Goal: Register for event/course

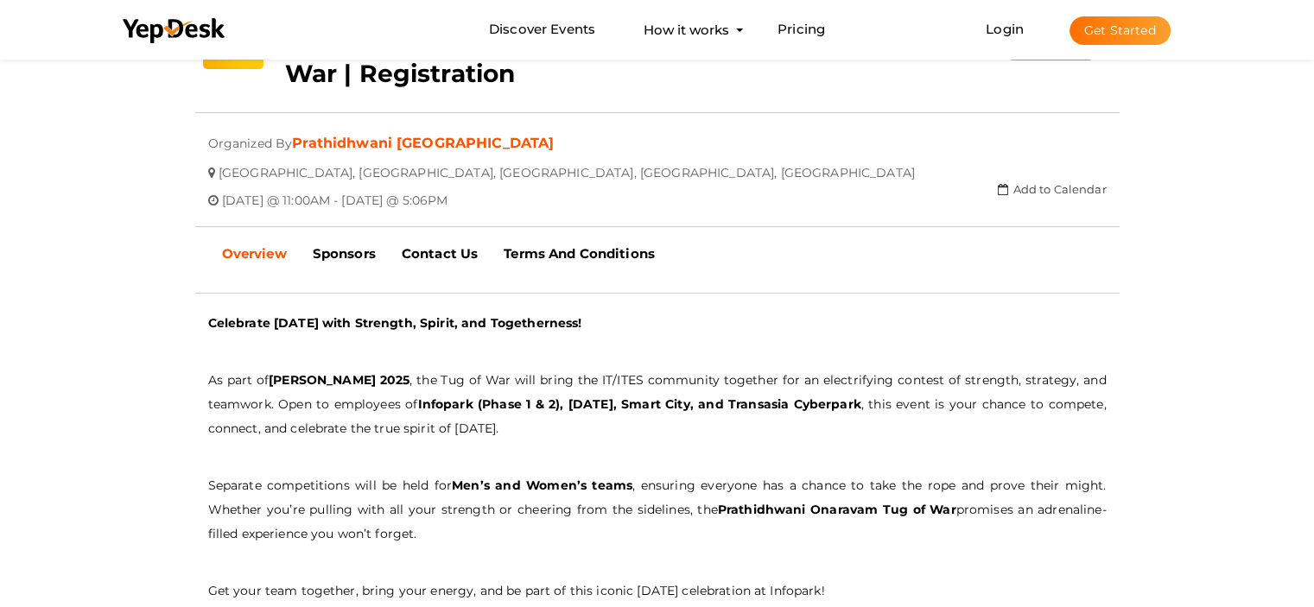
scroll to position [390, 0]
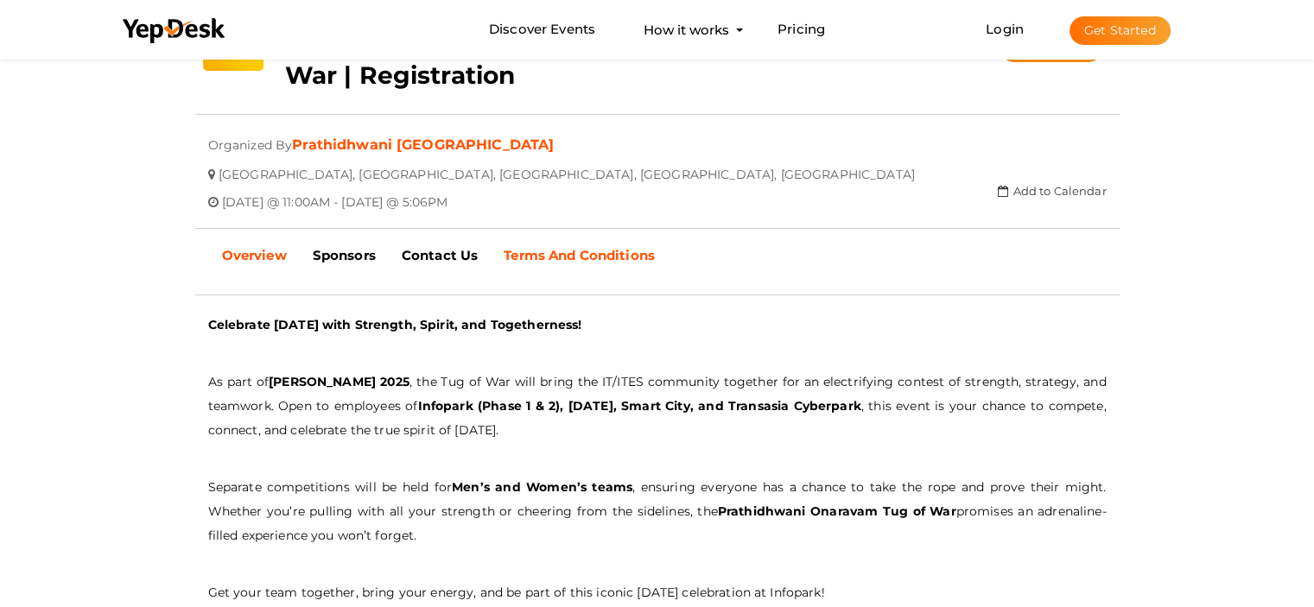
click at [573, 240] on link "Terms And Conditions" at bounding box center [579, 255] width 177 height 43
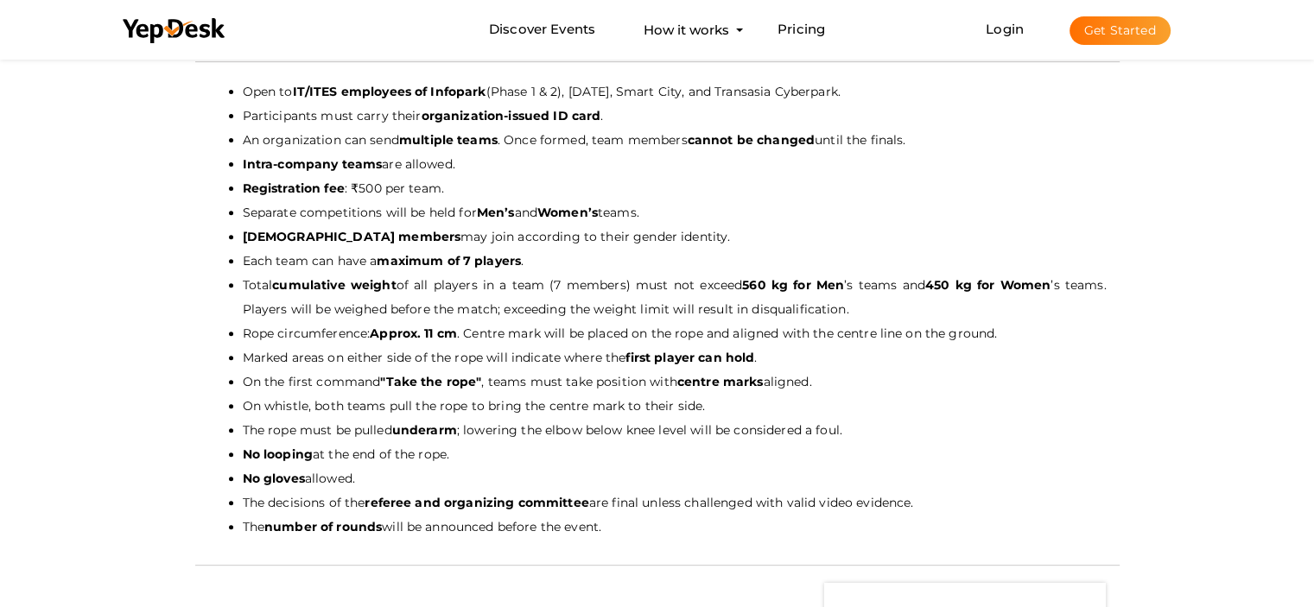
scroll to position [635, 0]
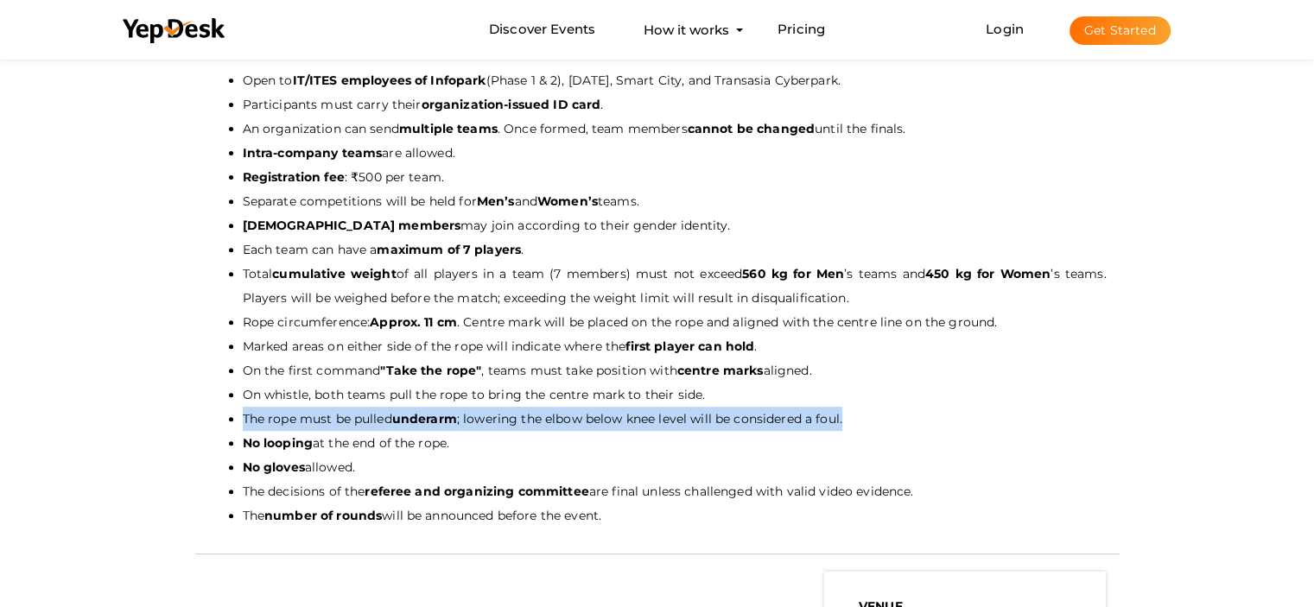
drag, startPoint x: 238, startPoint y: 412, endPoint x: 853, endPoint y: 422, distance: 614.2
click at [853, 422] on ul "Open to IT/ITES employees of Infopark (Phase 1 & 2), [DATE], Smart City, and Tr…" at bounding box center [657, 298] width 898 height 460
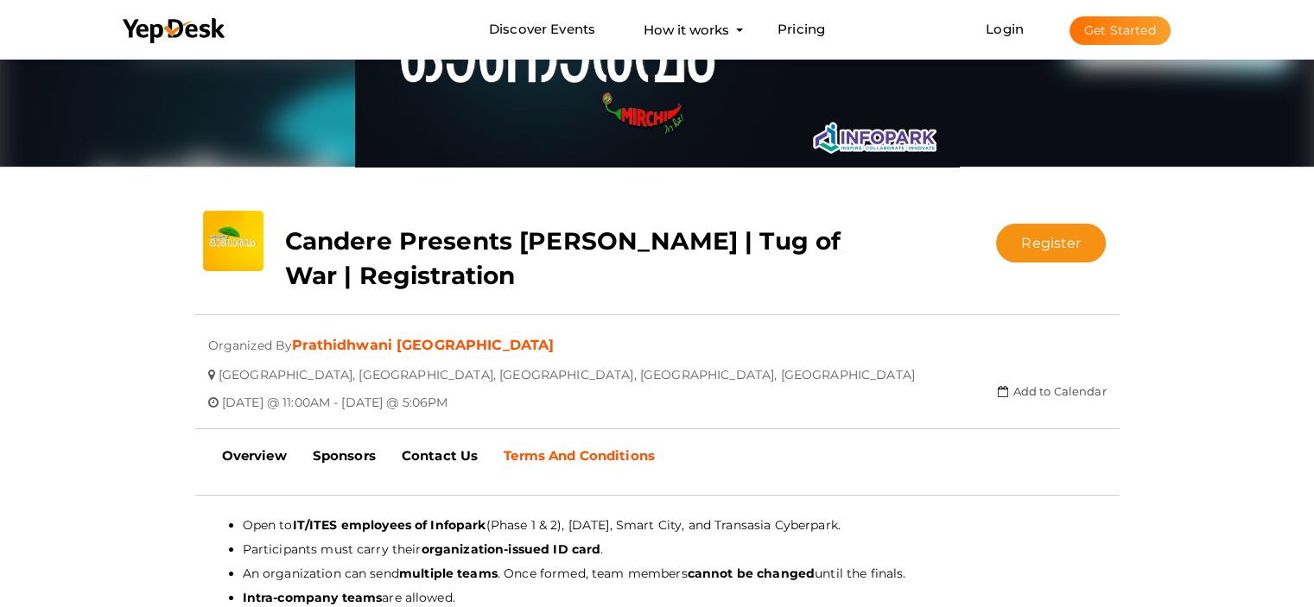
scroll to position [189, 0]
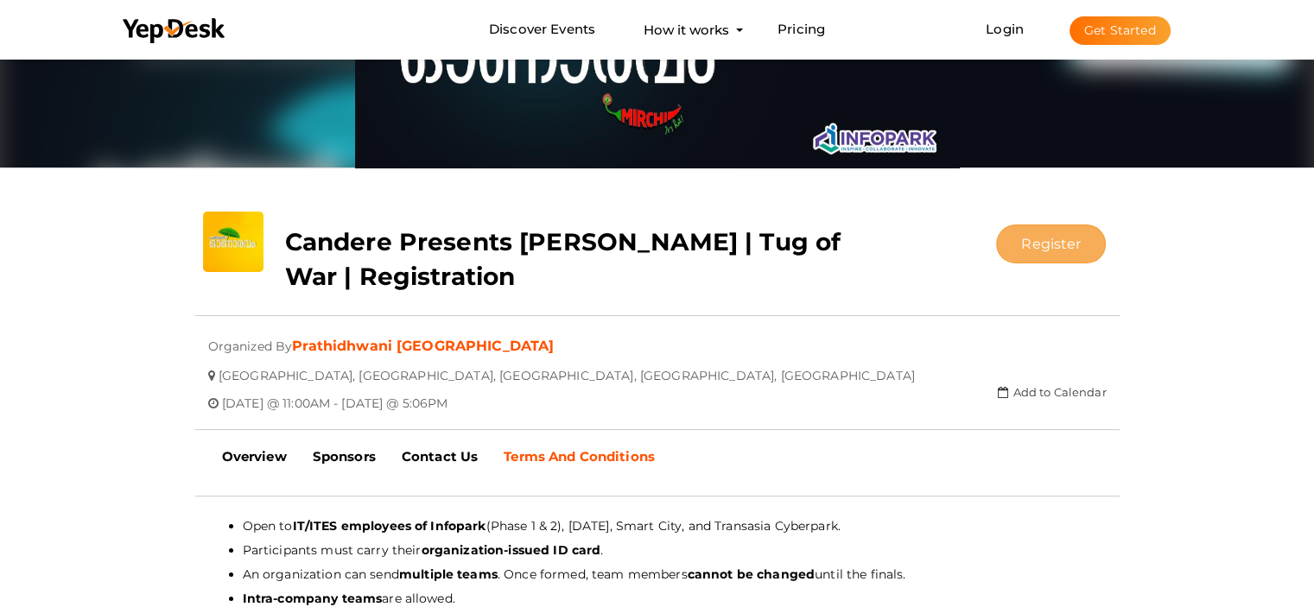
click at [1047, 251] on button "Register" at bounding box center [1051, 244] width 110 height 39
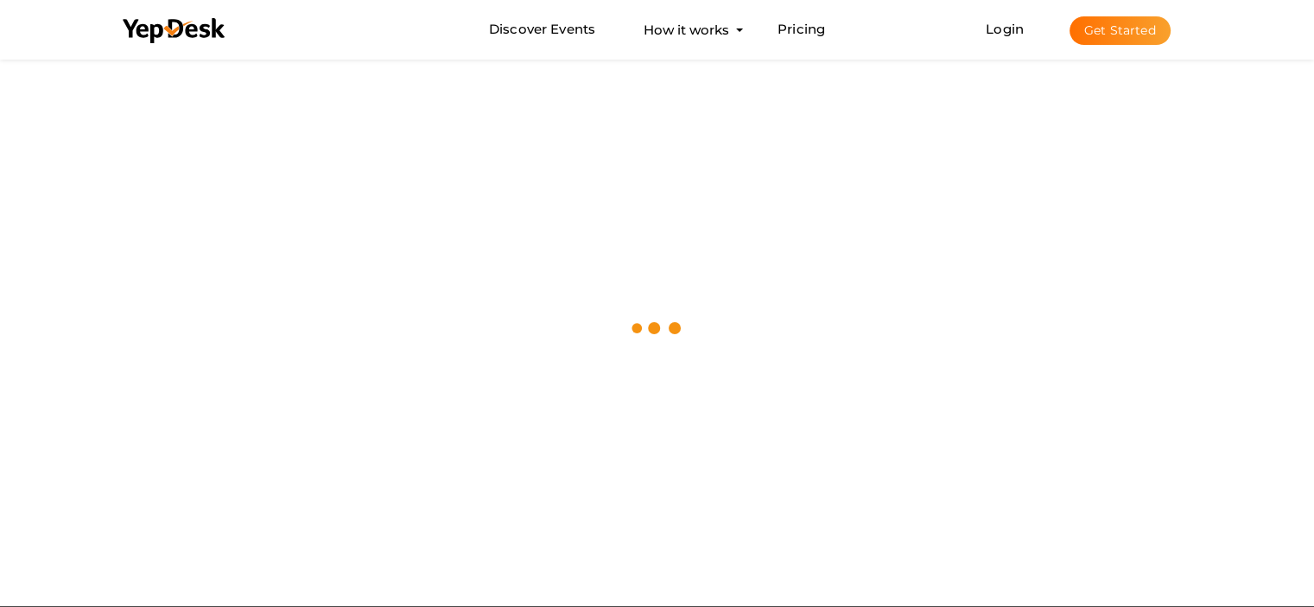
click at [311, 198] on div at bounding box center [657, 358] width 1314 height 607
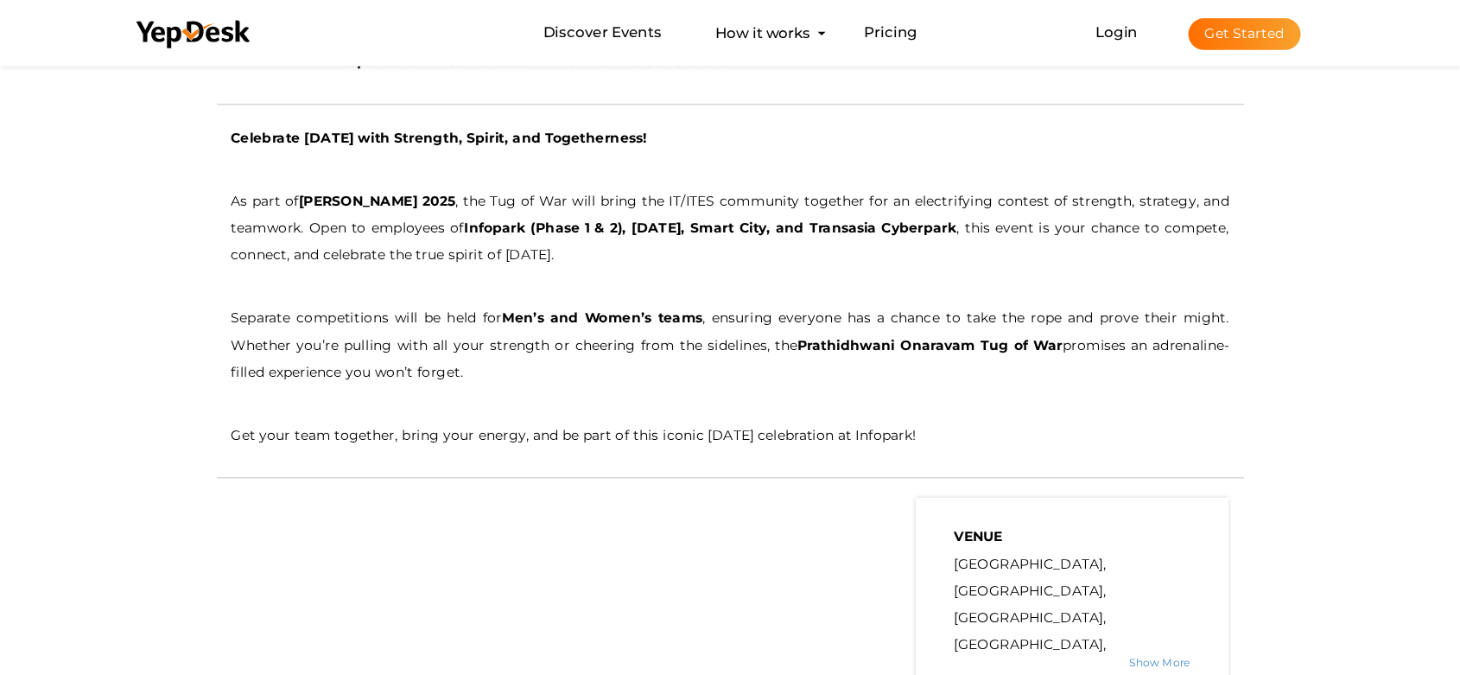
scroll to position [518, 0]
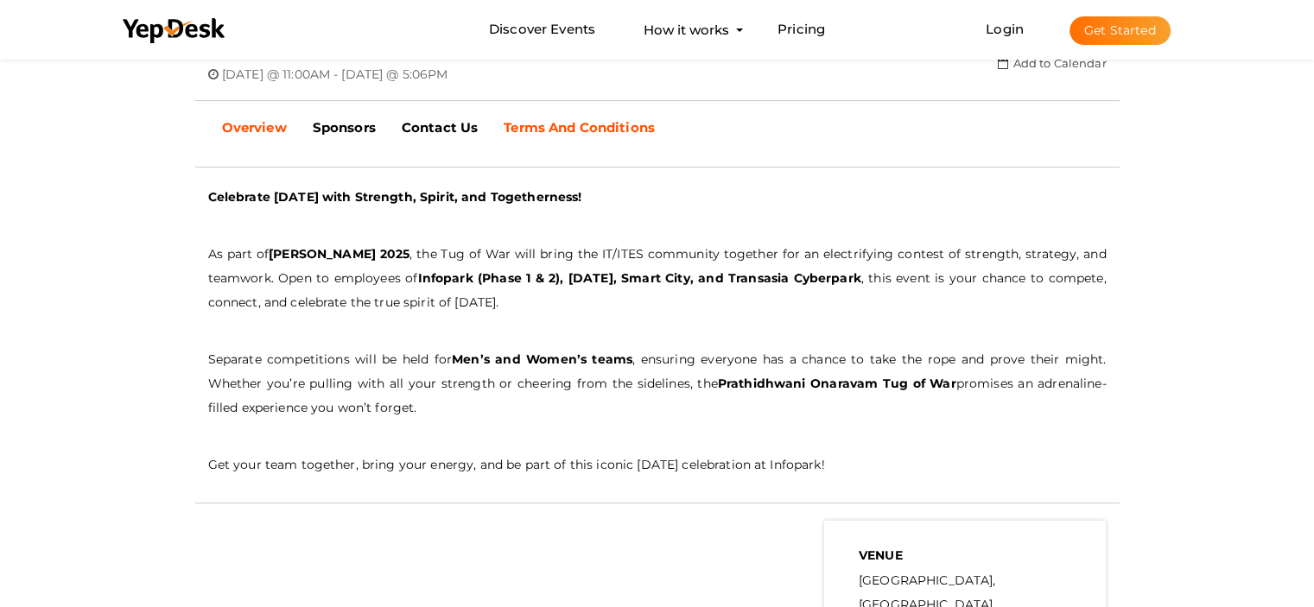
drag, startPoint x: 598, startPoint y: 122, endPoint x: 788, endPoint y: 51, distance: 202.8
click at [598, 121] on b "Terms And Conditions" at bounding box center [579, 127] width 151 height 16
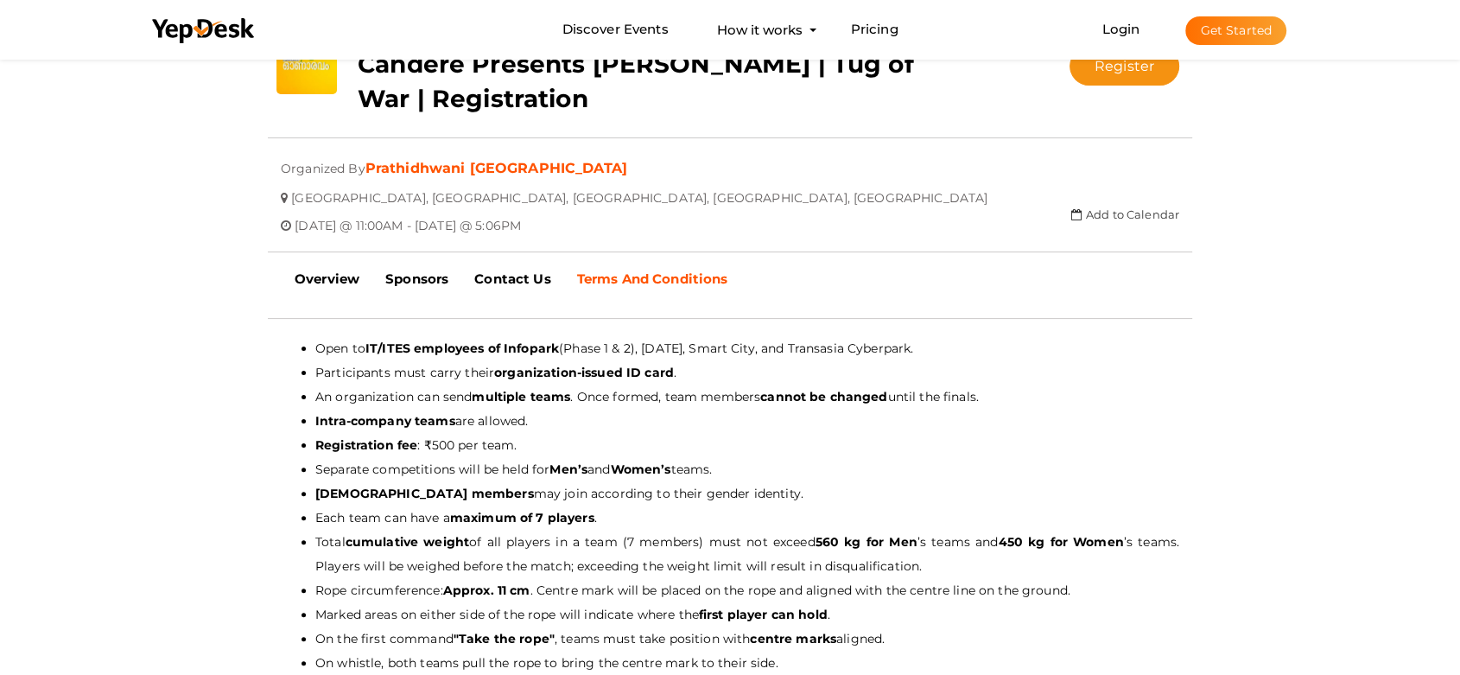
scroll to position [326, 0]
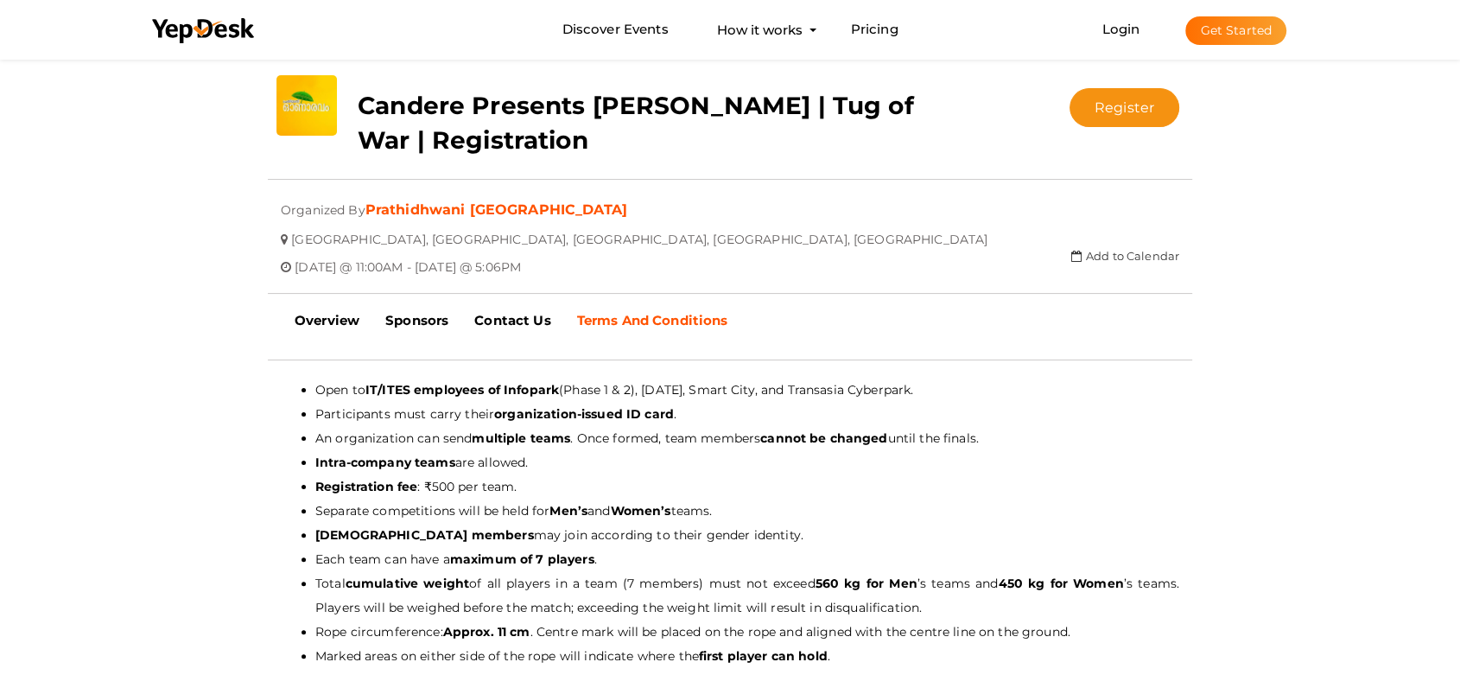
click at [1116, 86] on div "Register Registration closed Updating Status Visit Website" at bounding box center [1076, 101] width 231 height 52
click at [1113, 102] on button "Register" at bounding box center [1124, 107] width 110 height 39
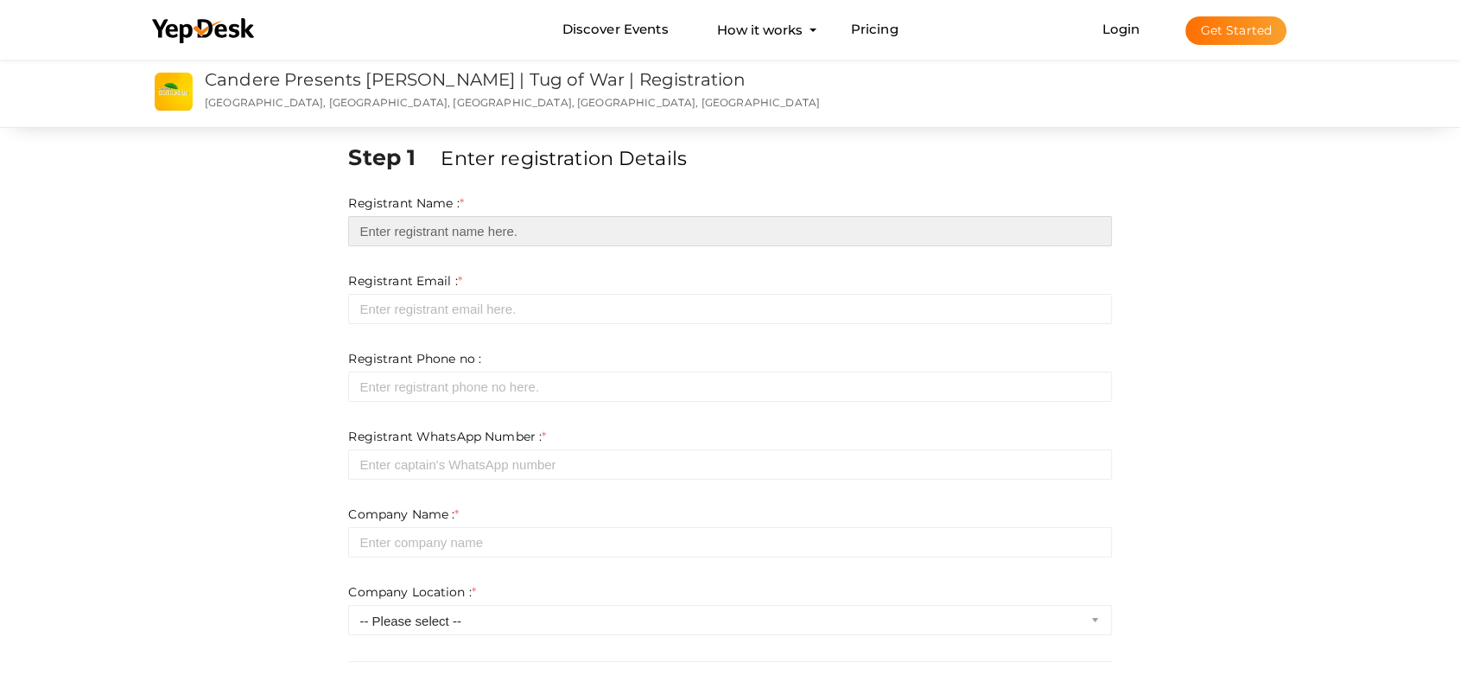
click at [433, 231] on input "text" at bounding box center [729, 231] width 763 height 30
click at [409, 227] on input "text" at bounding box center [729, 231] width 763 height 30
type input "[PERSON_NAME] S Milan"
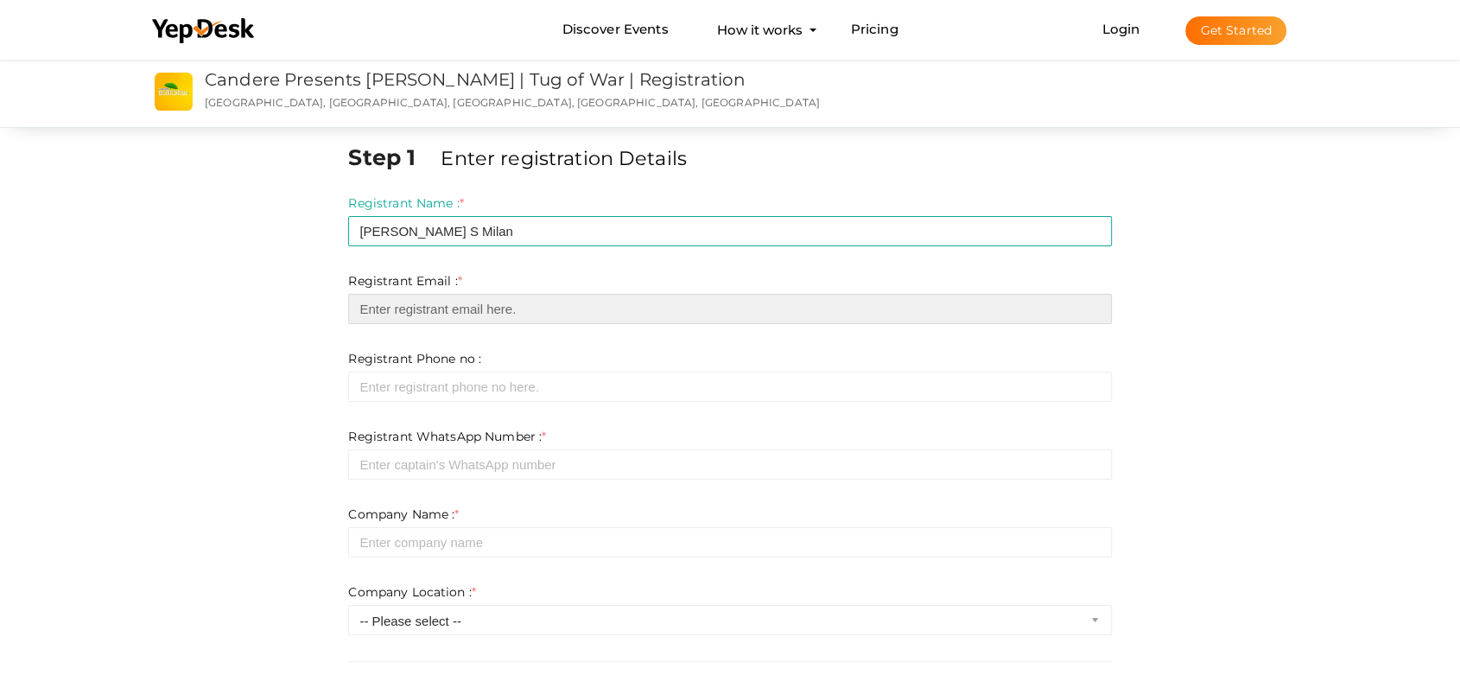
click at [433, 302] on input "email" at bounding box center [729, 309] width 763 height 30
click at [443, 307] on input "email" at bounding box center [729, 309] width 763 height 30
paste input "[PERSON_NAME][EMAIL_ADDRESS][DOMAIN_NAME]"
type input "[PERSON_NAME][EMAIL_ADDRESS][DOMAIN_NAME]"
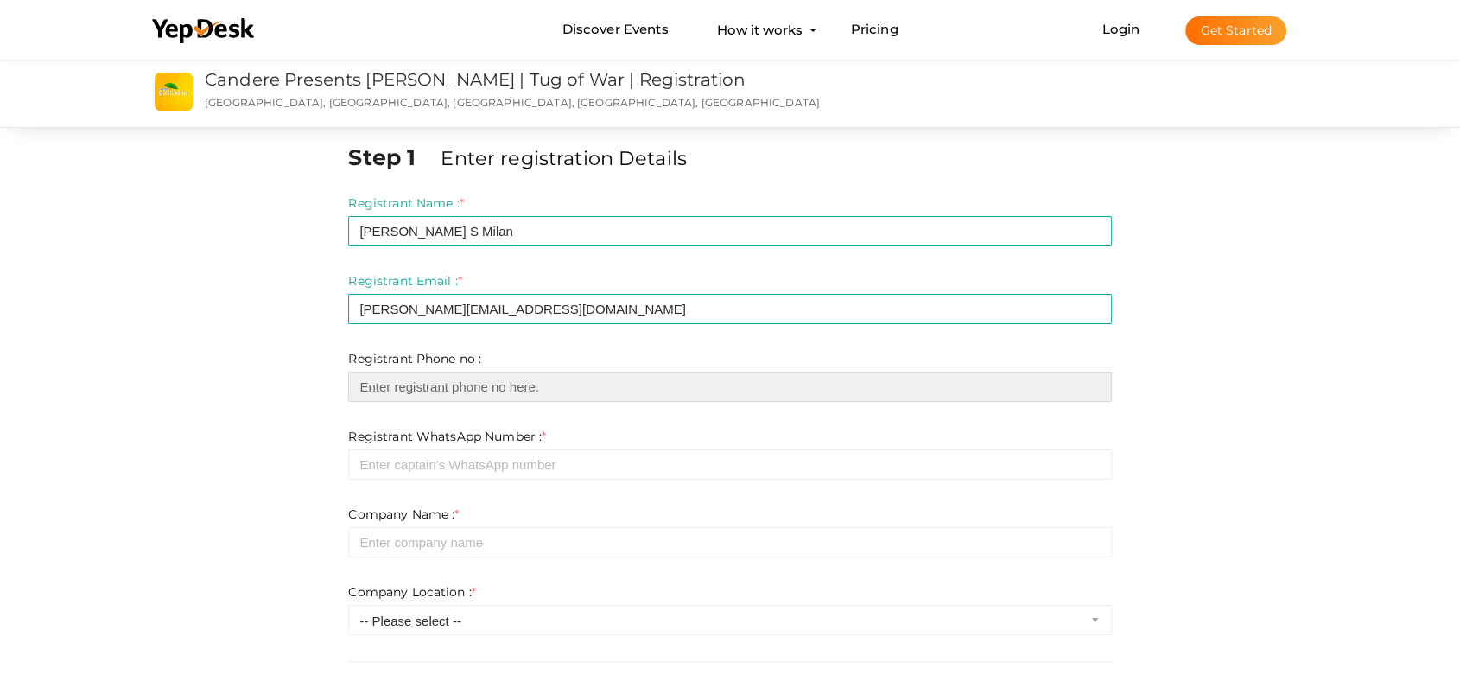
click at [431, 387] on input "number" at bounding box center [729, 386] width 763 height 30
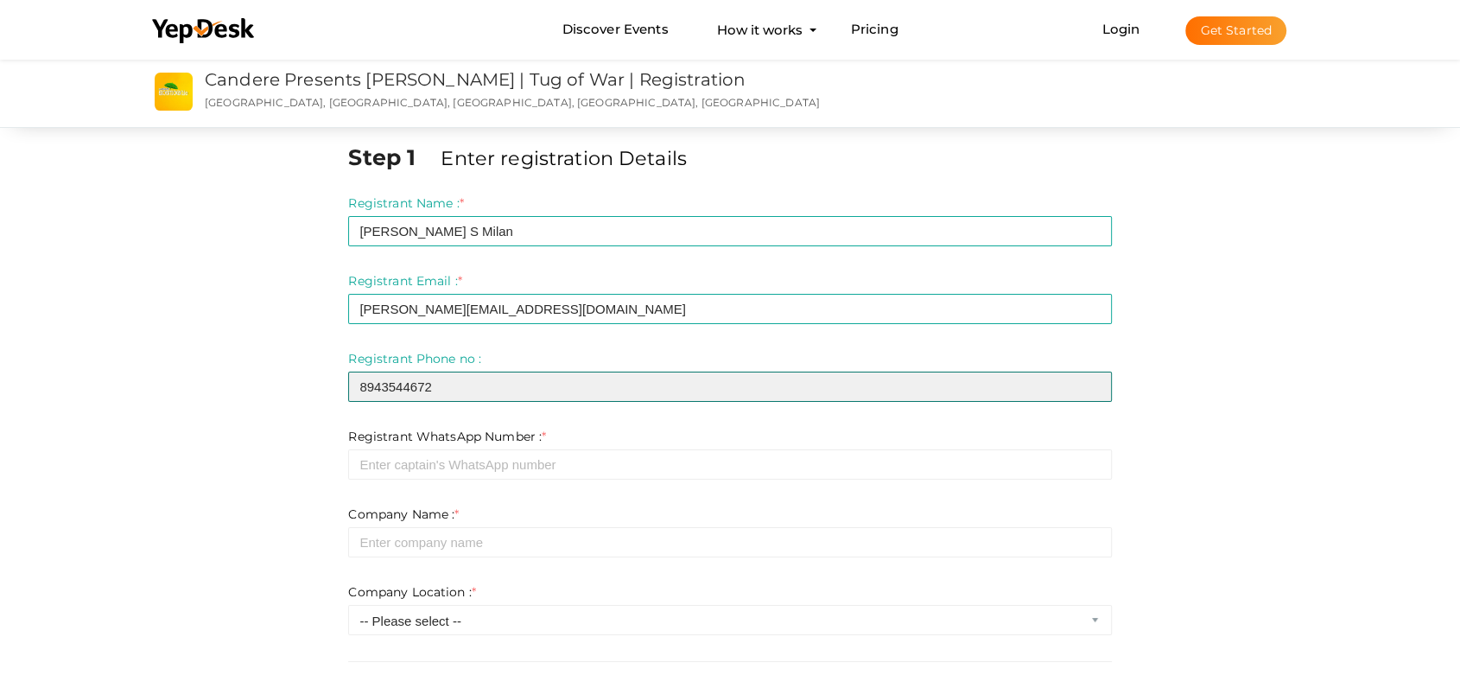
type input "8943544672"
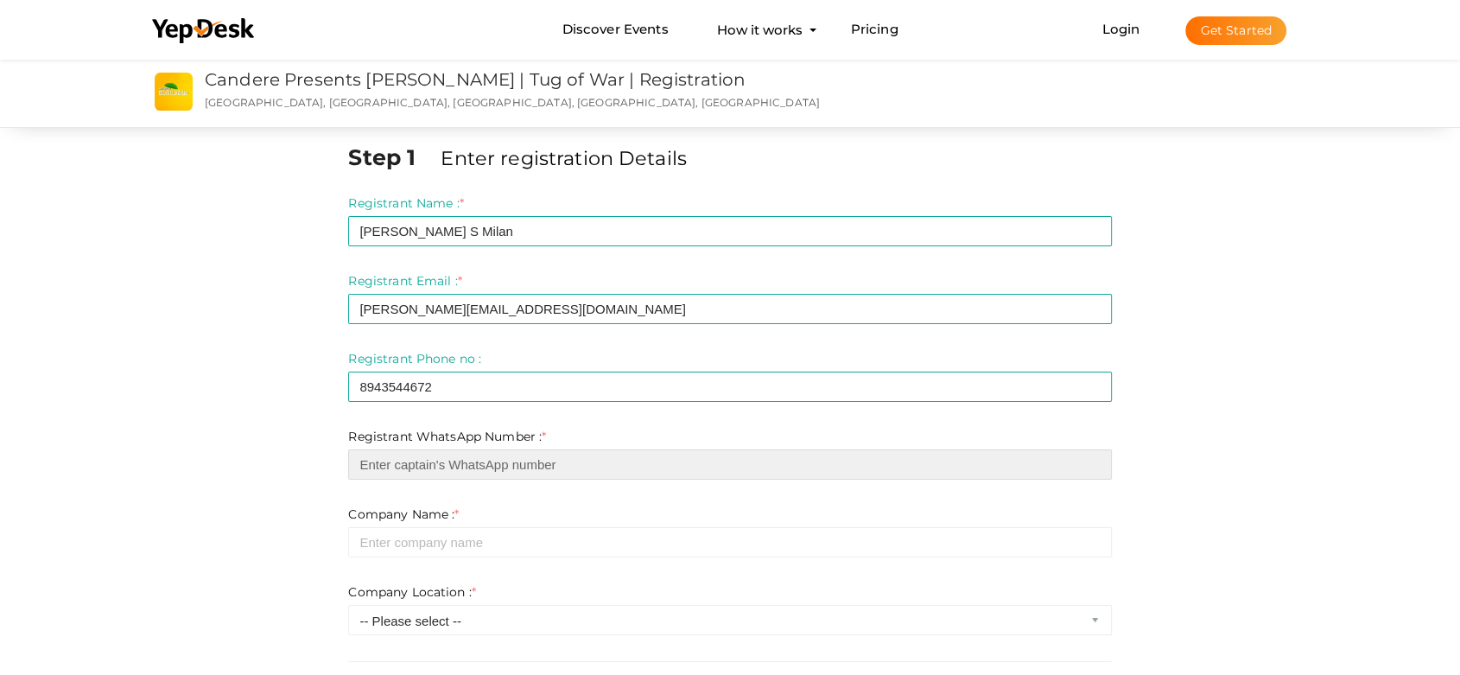
click at [429, 461] on input "number" at bounding box center [729, 464] width 763 height 30
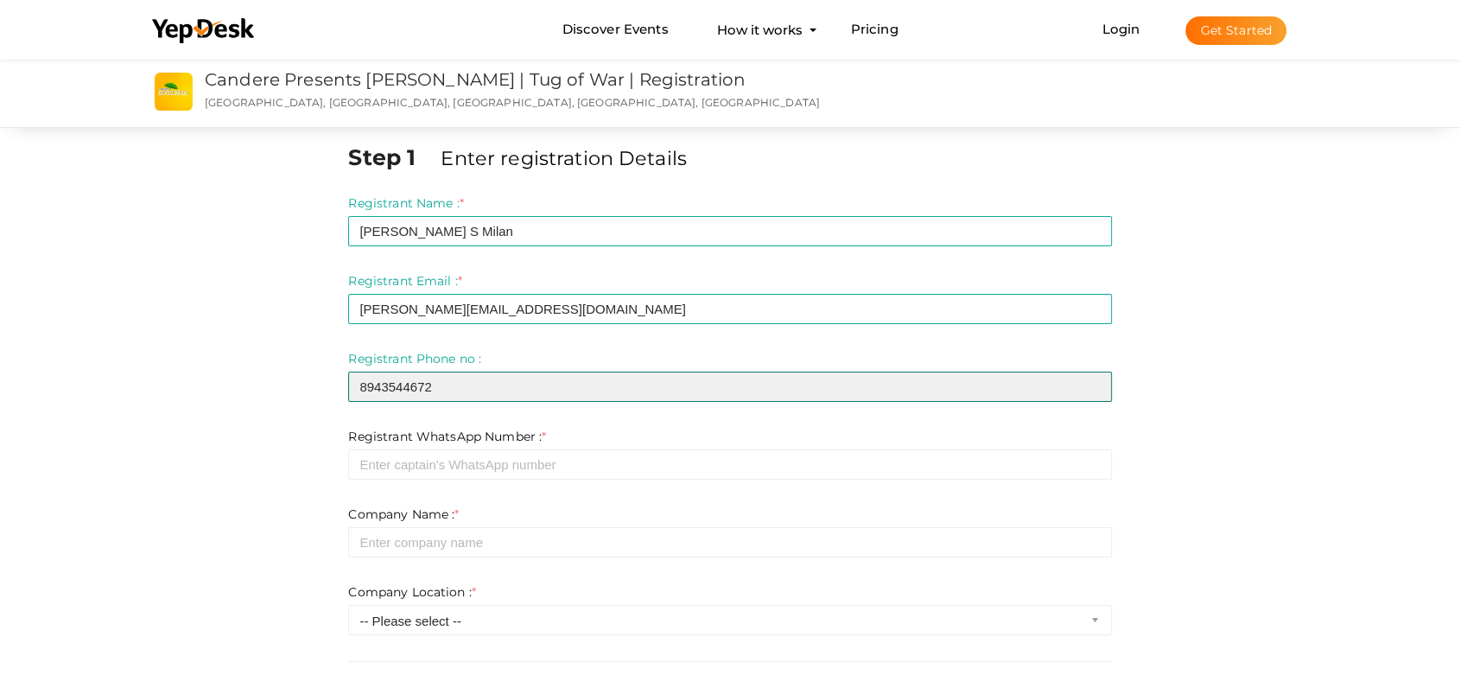
drag, startPoint x: 459, startPoint y: 385, endPoint x: 315, endPoint y: 398, distance: 144.0
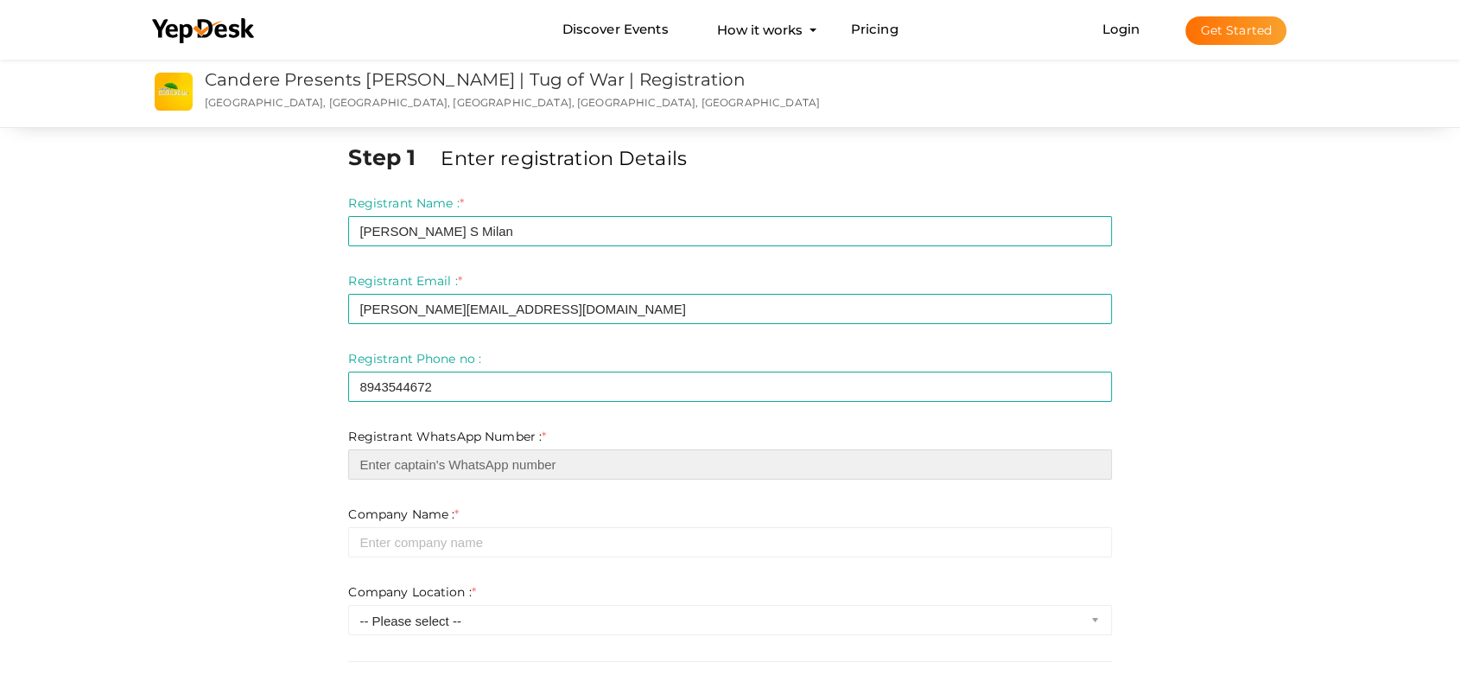
click at [385, 465] on input "number" at bounding box center [729, 464] width 763 height 30
paste input "8943544672"
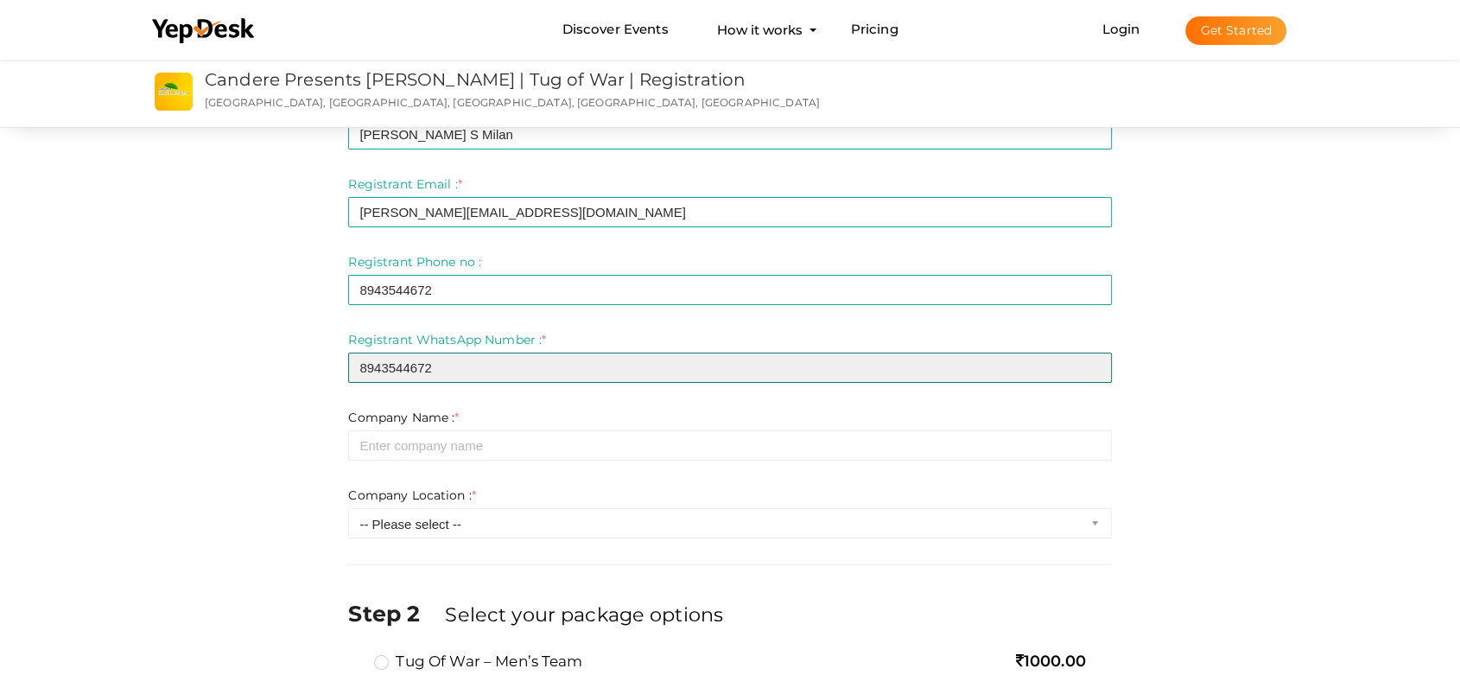
scroll to position [96, 0]
type input "8943544672"
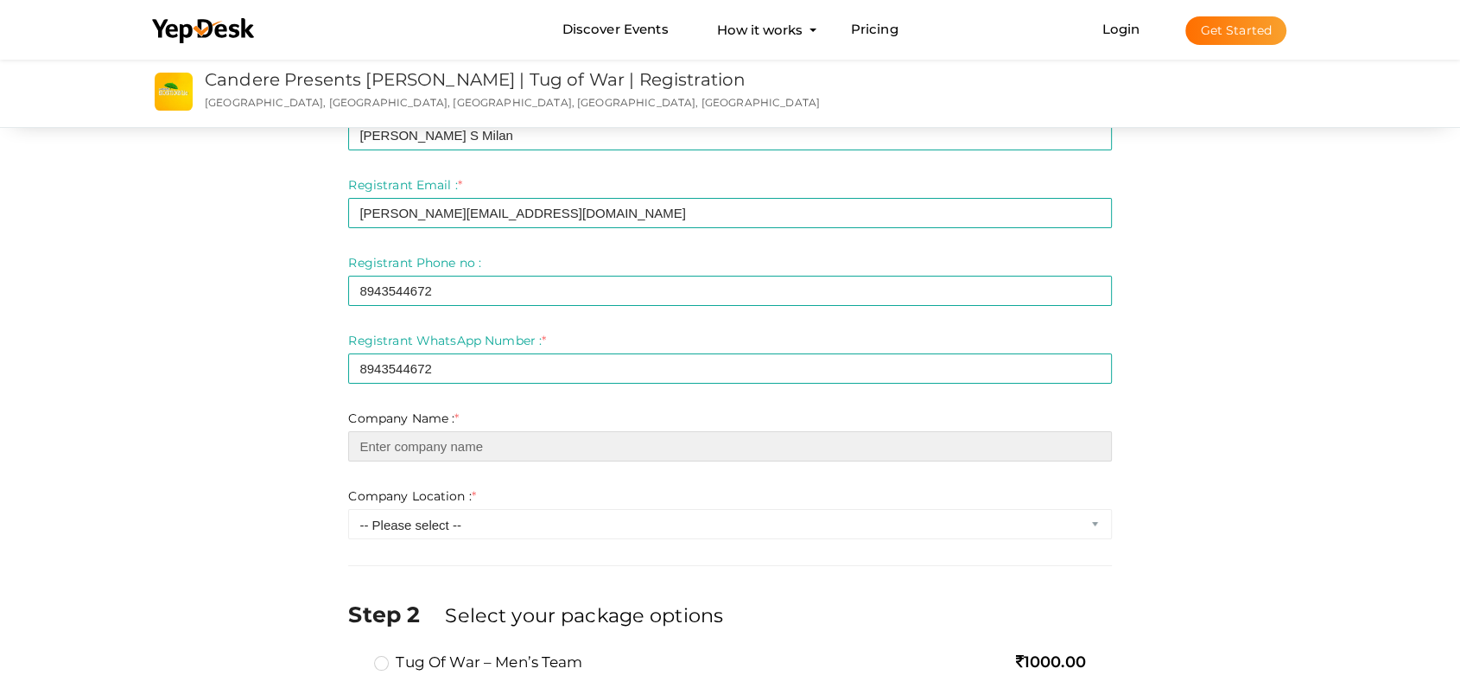
click at [402, 434] on input "text" at bounding box center [729, 446] width 763 height 30
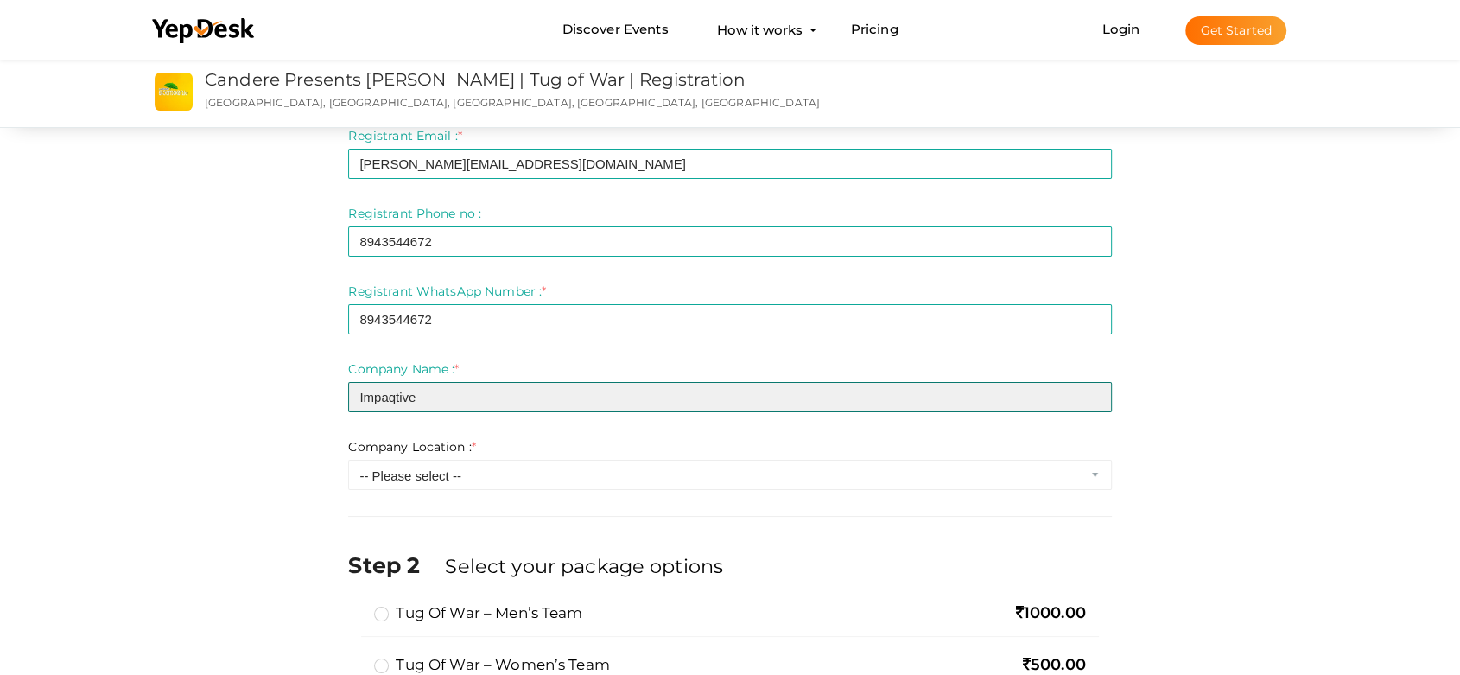
scroll to position [192, 0]
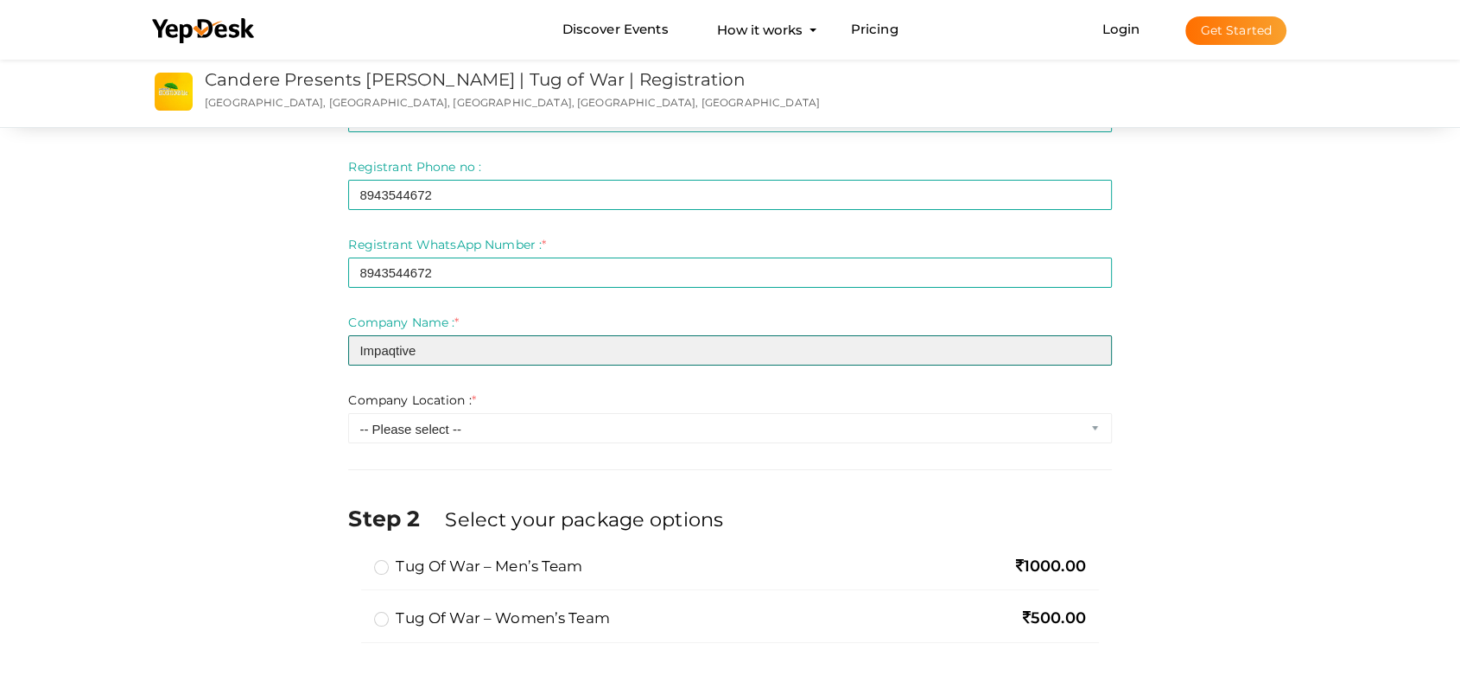
type input "Impaqtive"
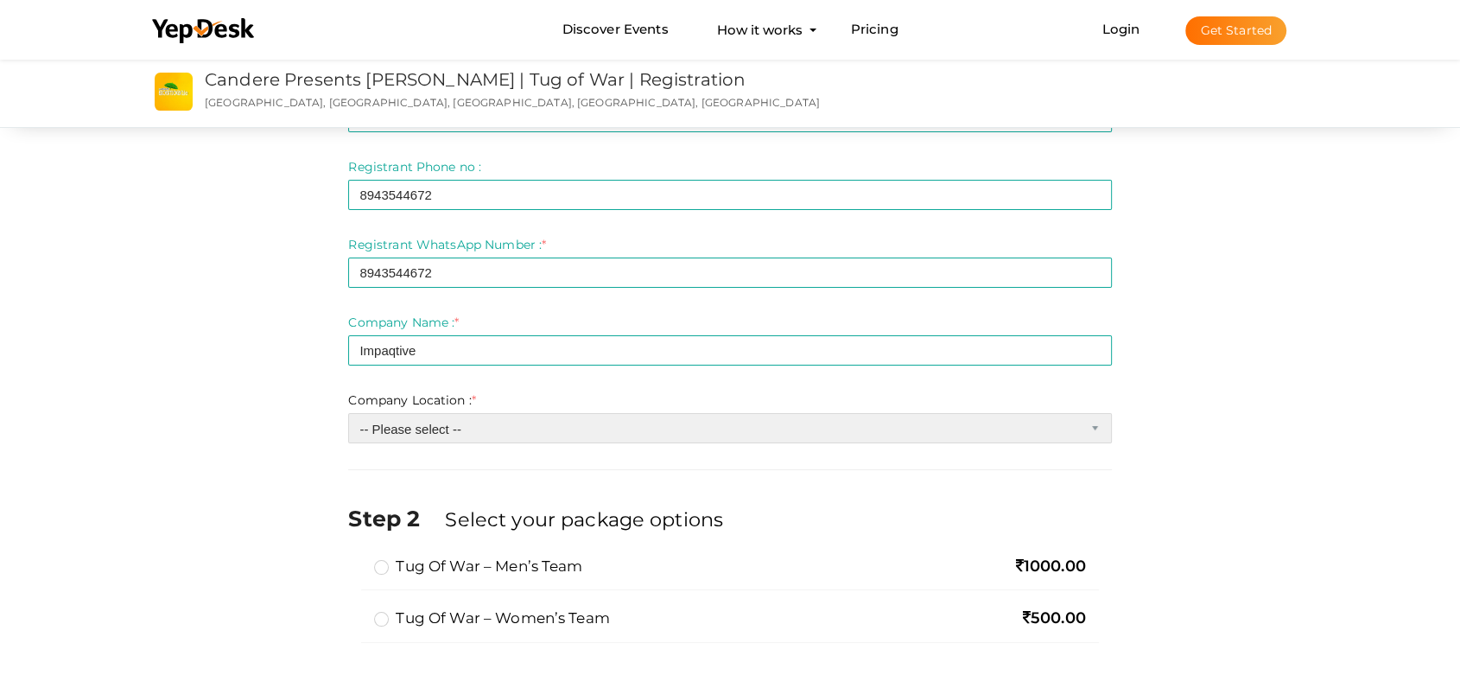
click at [421, 439] on select "-- Please select -- Inside Infopark Phase 1 Inside Infopark Phase 2 [DATE] Info…" at bounding box center [729, 428] width 763 height 30
select select "3"
click at [348, 413] on select "-- Please select -- Inside Infopark Phase 1 Inside Infopark Phase 2 [DATE] Info…" at bounding box center [729, 428] width 763 height 30
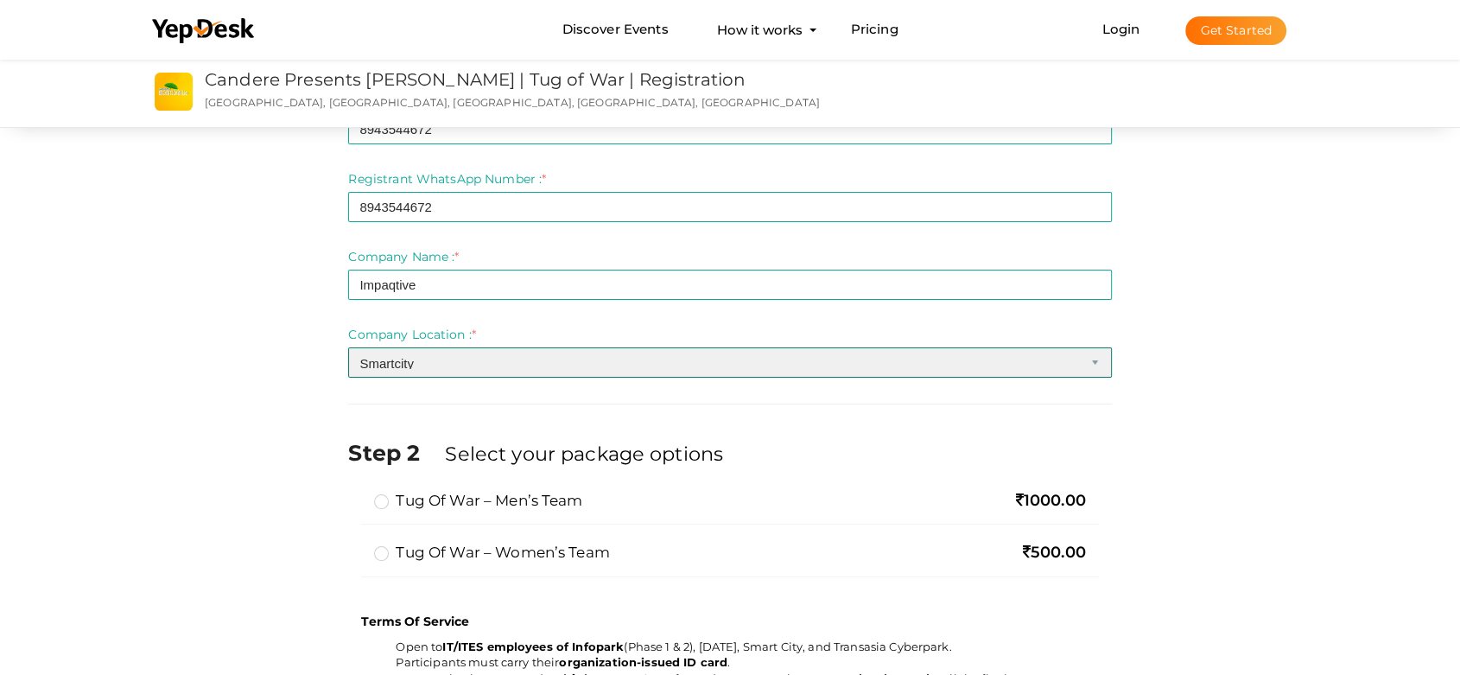
scroll to position [384, 0]
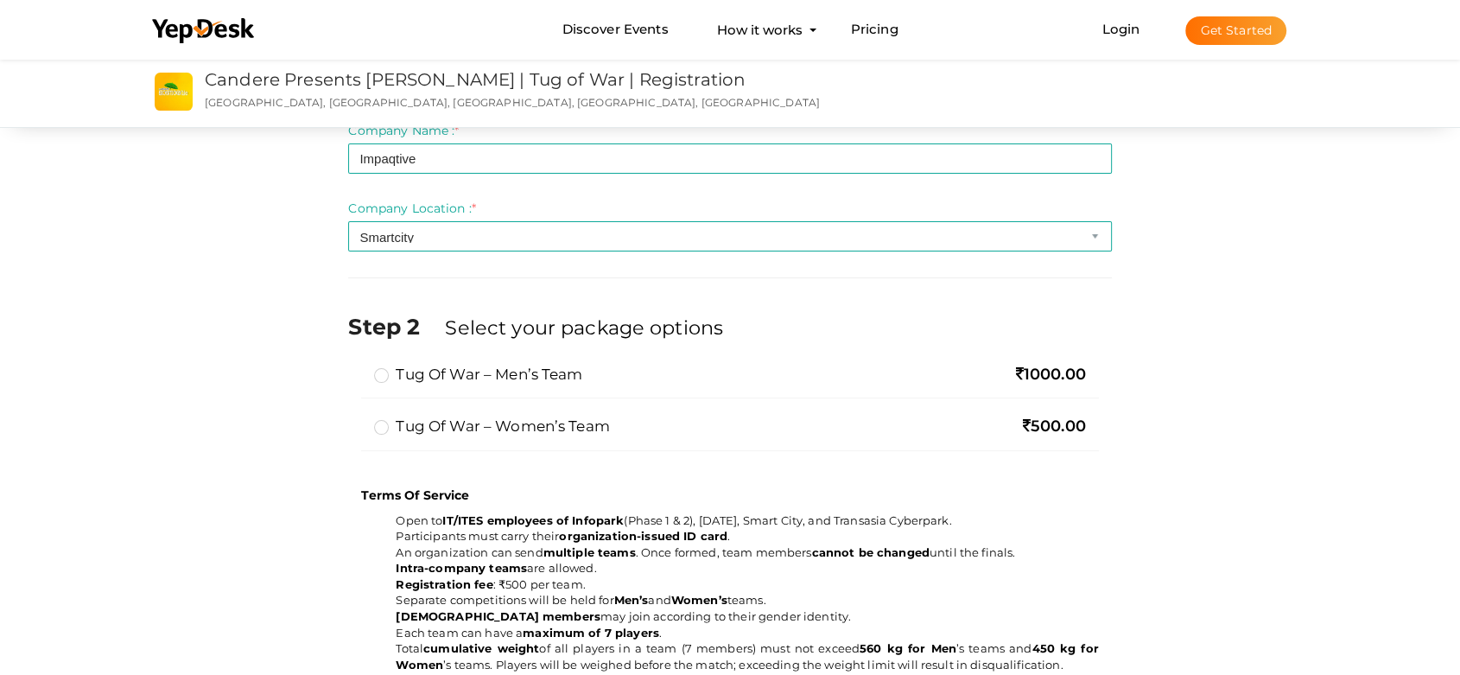
click at [380, 375] on label "Tug of War – Men’s Team" at bounding box center [478, 374] width 208 height 21
click at [357, 367] on input "Tug of War – Men’s Team" at bounding box center [357, 367] width 0 height 0
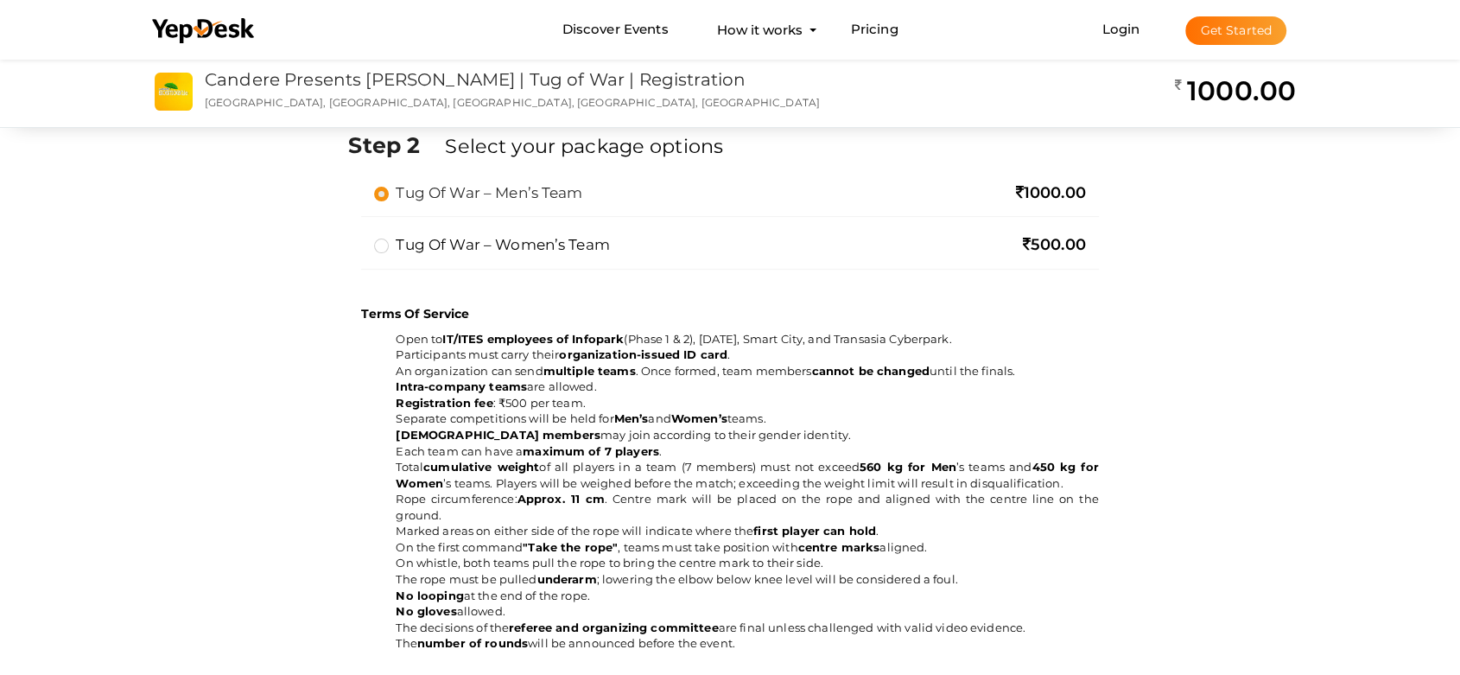
scroll to position [767, 0]
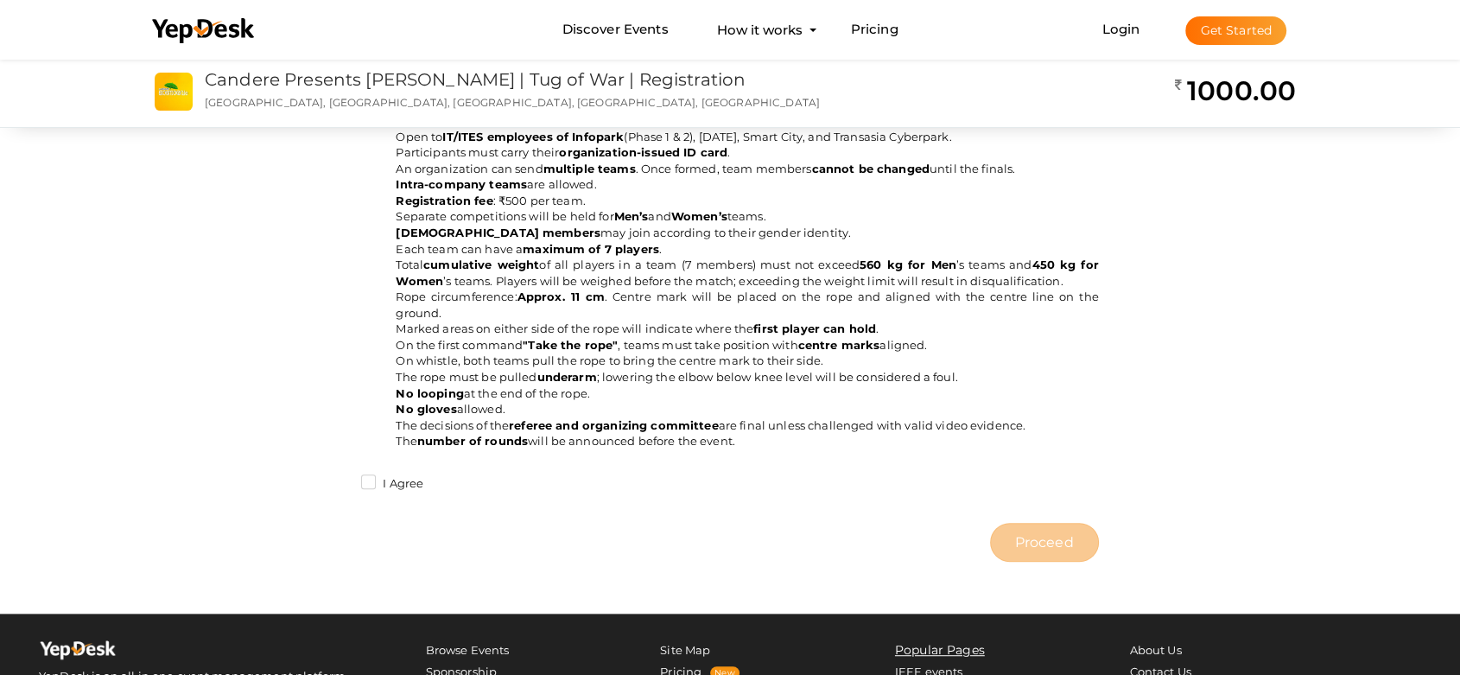
click at [371, 481] on label "I Agree" at bounding box center [392, 483] width 62 height 17
click at [344, 479] on input "I Agree" at bounding box center [344, 479] width 0 height 0
click at [1008, 537] on button "Proceed" at bounding box center [1044, 542] width 109 height 39
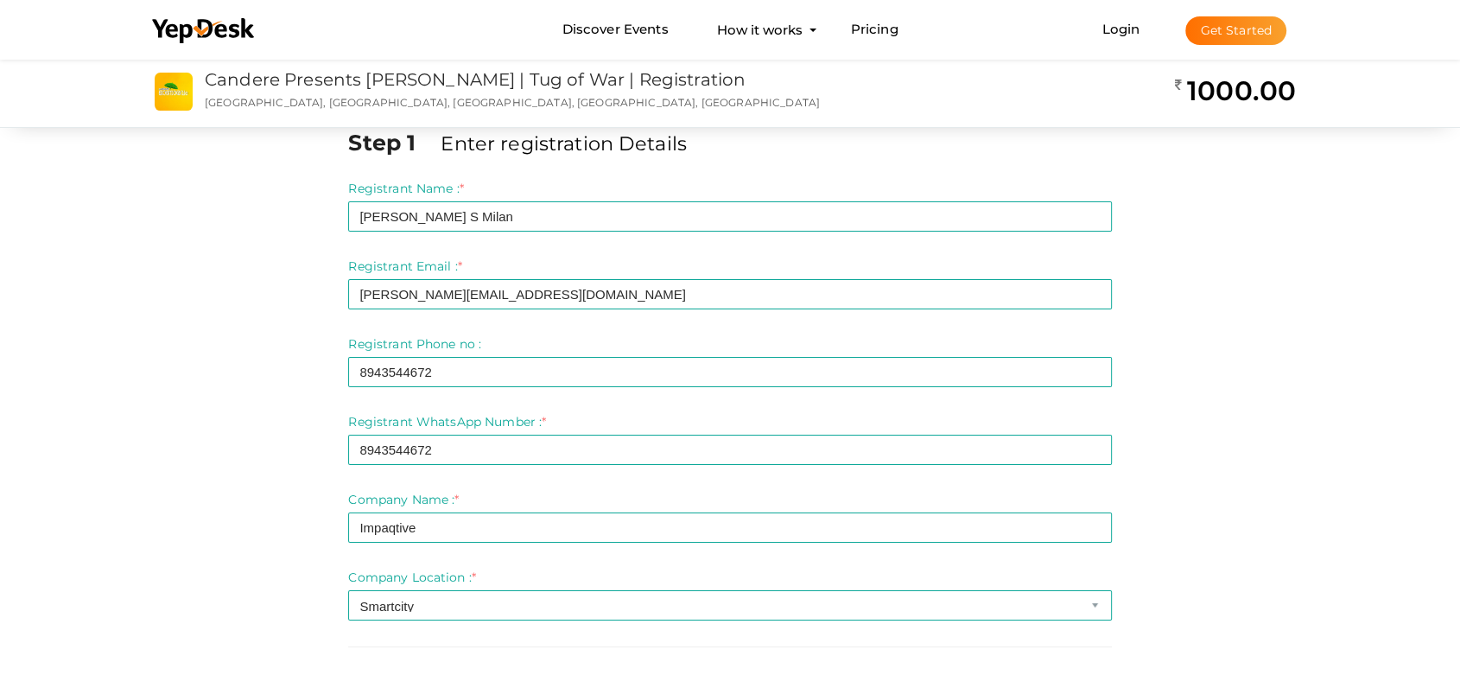
scroll to position [0, 0]
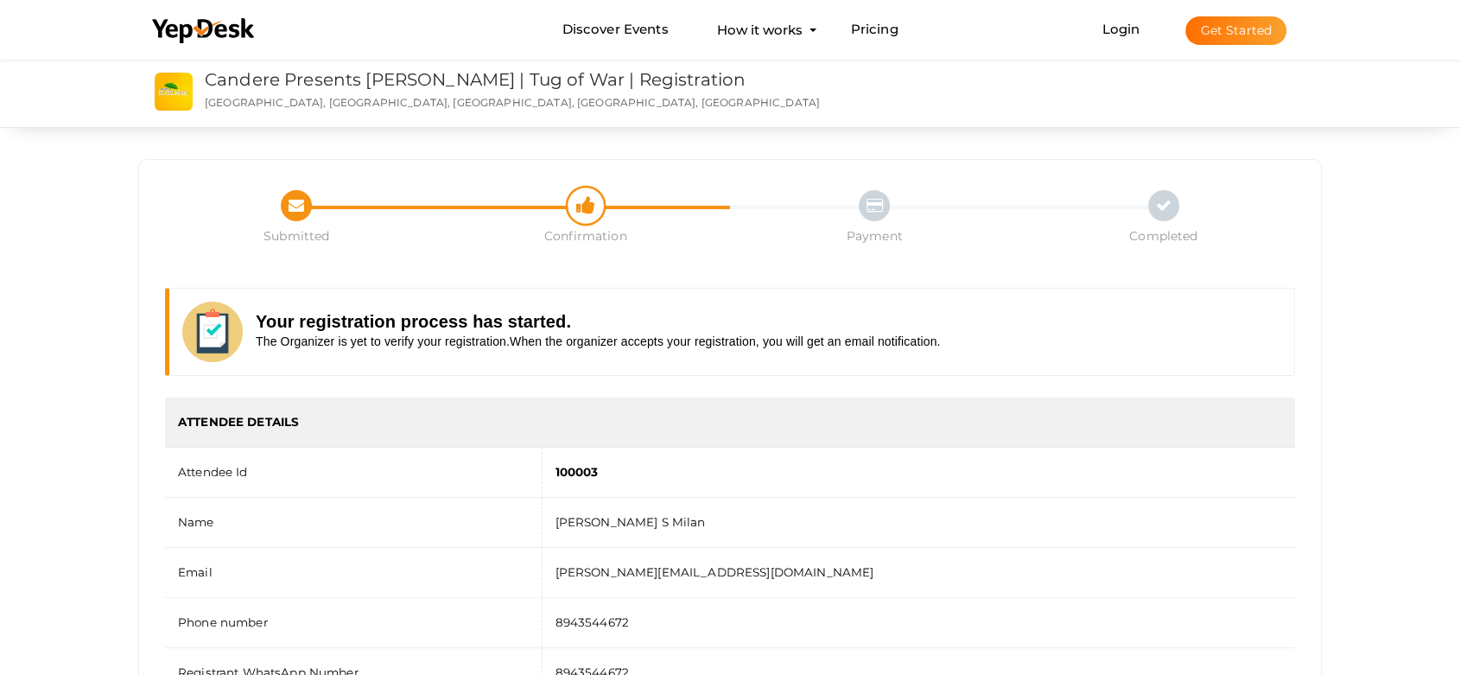
click at [1326, 219] on div "Submitted Confirmation Completed Submitted Confirmation Rejected Payment Comple…" at bounding box center [730, 513] width 1460 height 917
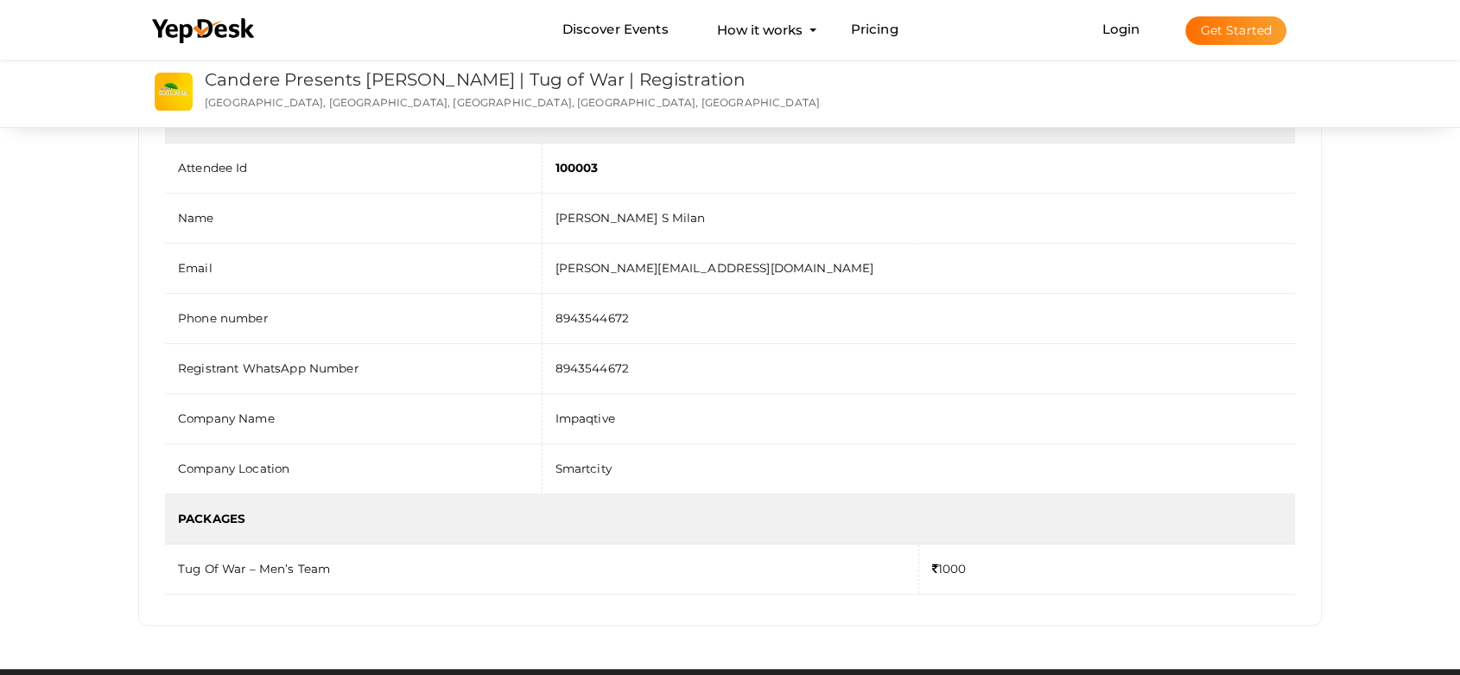
scroll to position [303, 0]
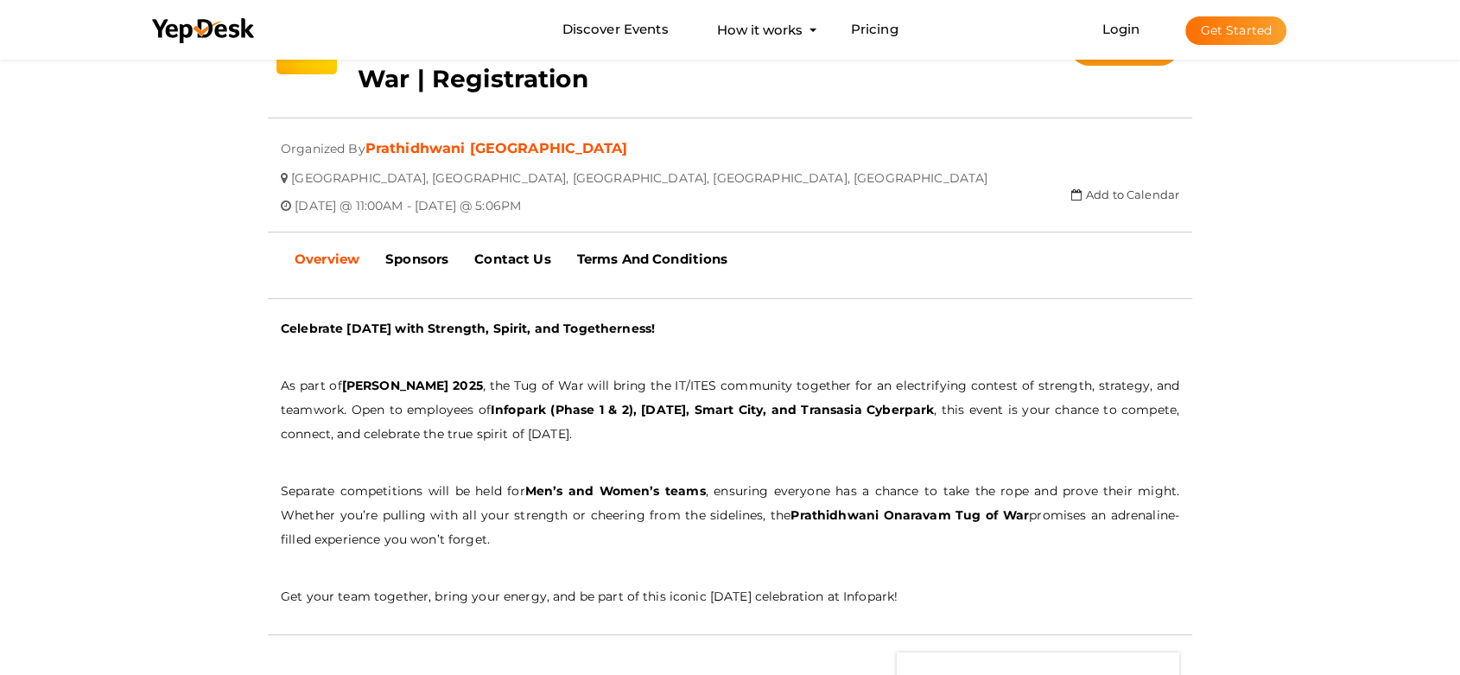
scroll to position [387, 0]
click at [616, 248] on link "Terms And Conditions" at bounding box center [652, 259] width 177 height 43
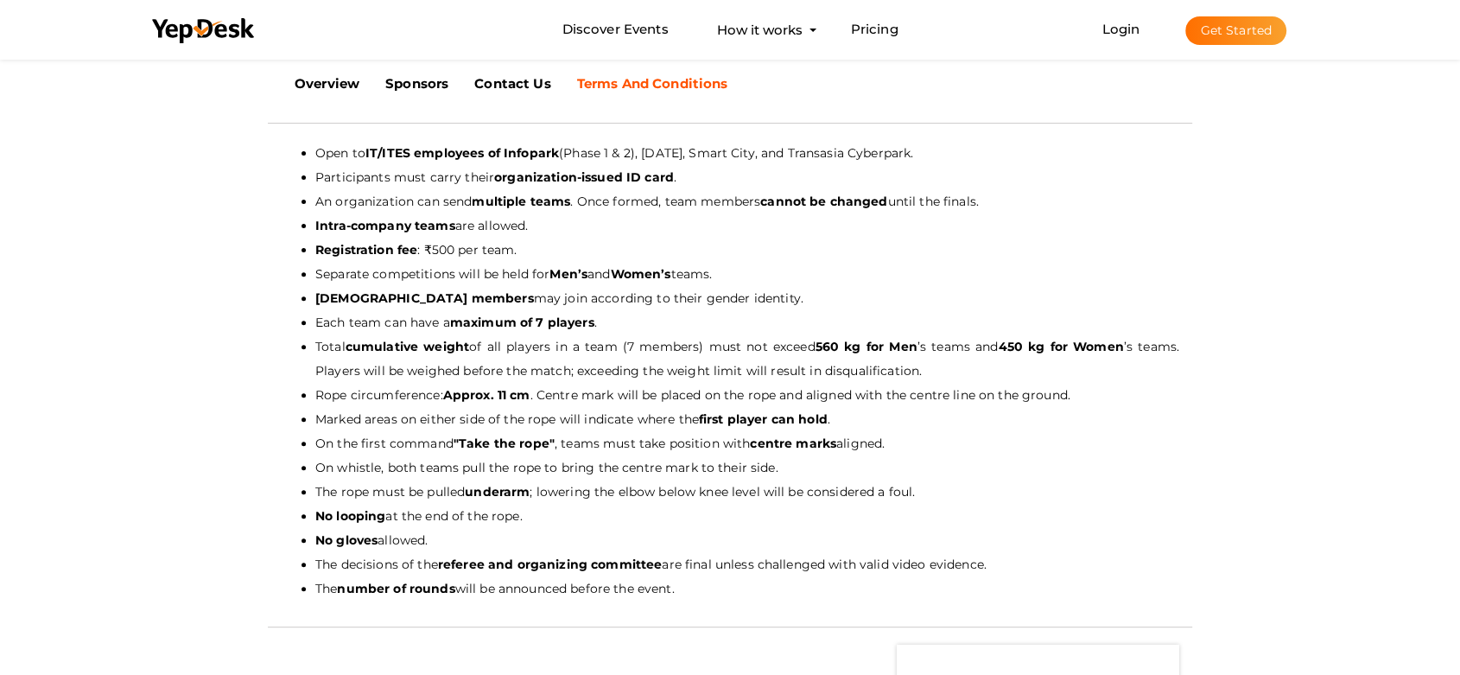
scroll to position [563, 0]
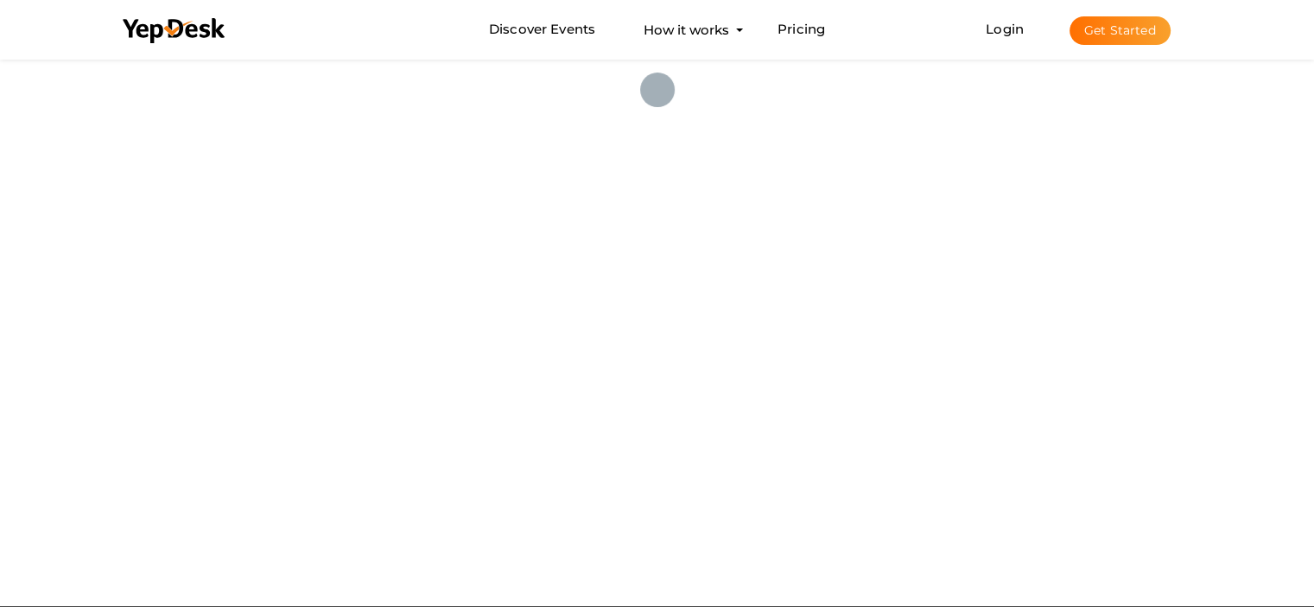
click at [885, 28] on li "Discover Events How it works Powerful Registration / Ticketing Start selling yo…" at bounding box center [657, 30] width 1095 height 58
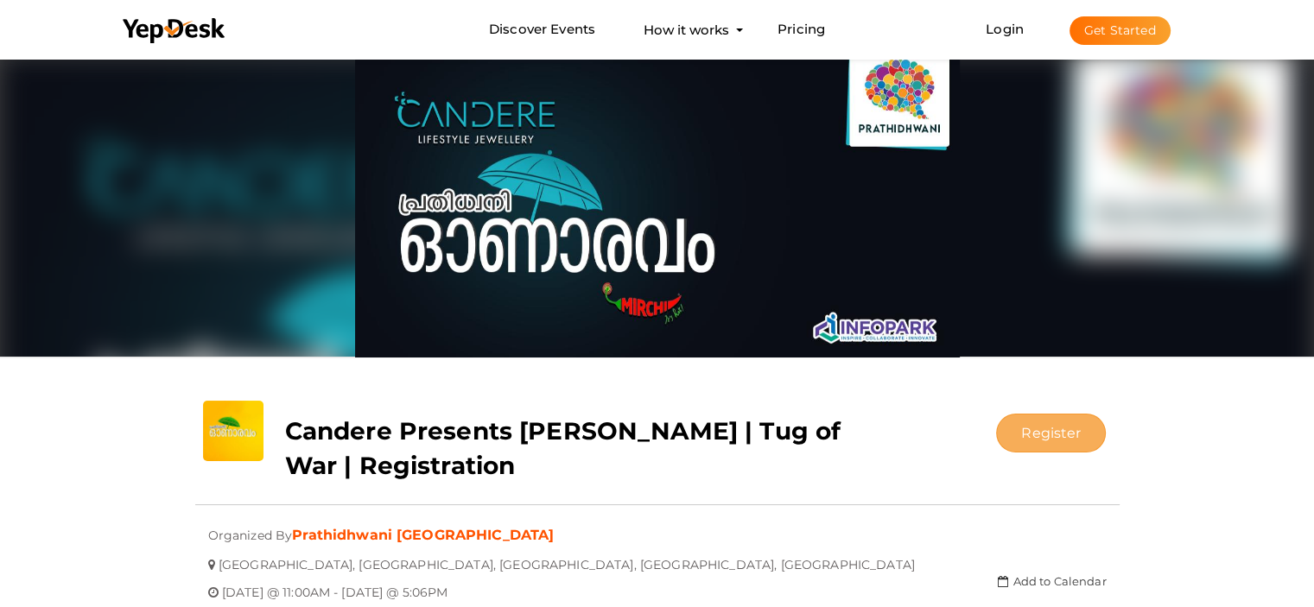
click at [1044, 424] on button "Register" at bounding box center [1051, 433] width 110 height 39
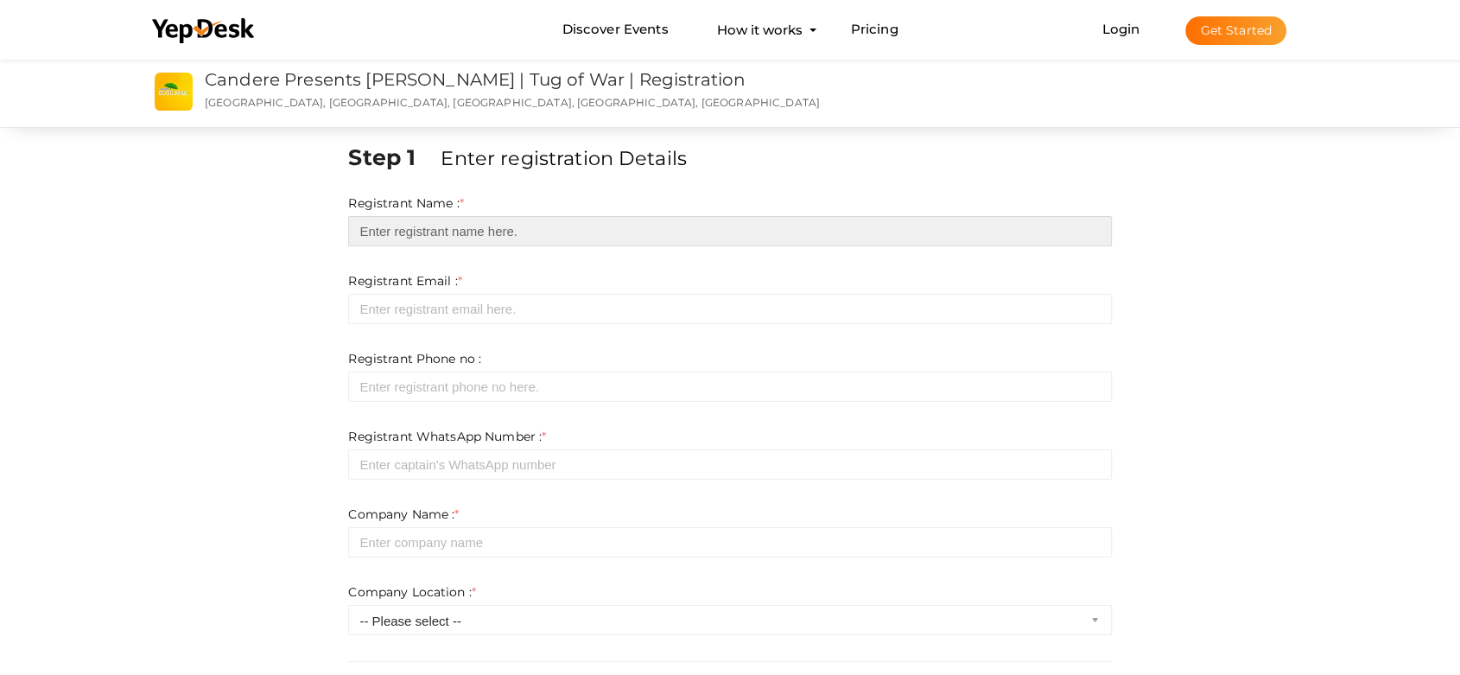
click at [467, 226] on input "text" at bounding box center [729, 231] width 763 height 30
click at [462, 234] on input "text" at bounding box center [729, 231] width 763 height 30
type input "Chaithra Premraj"
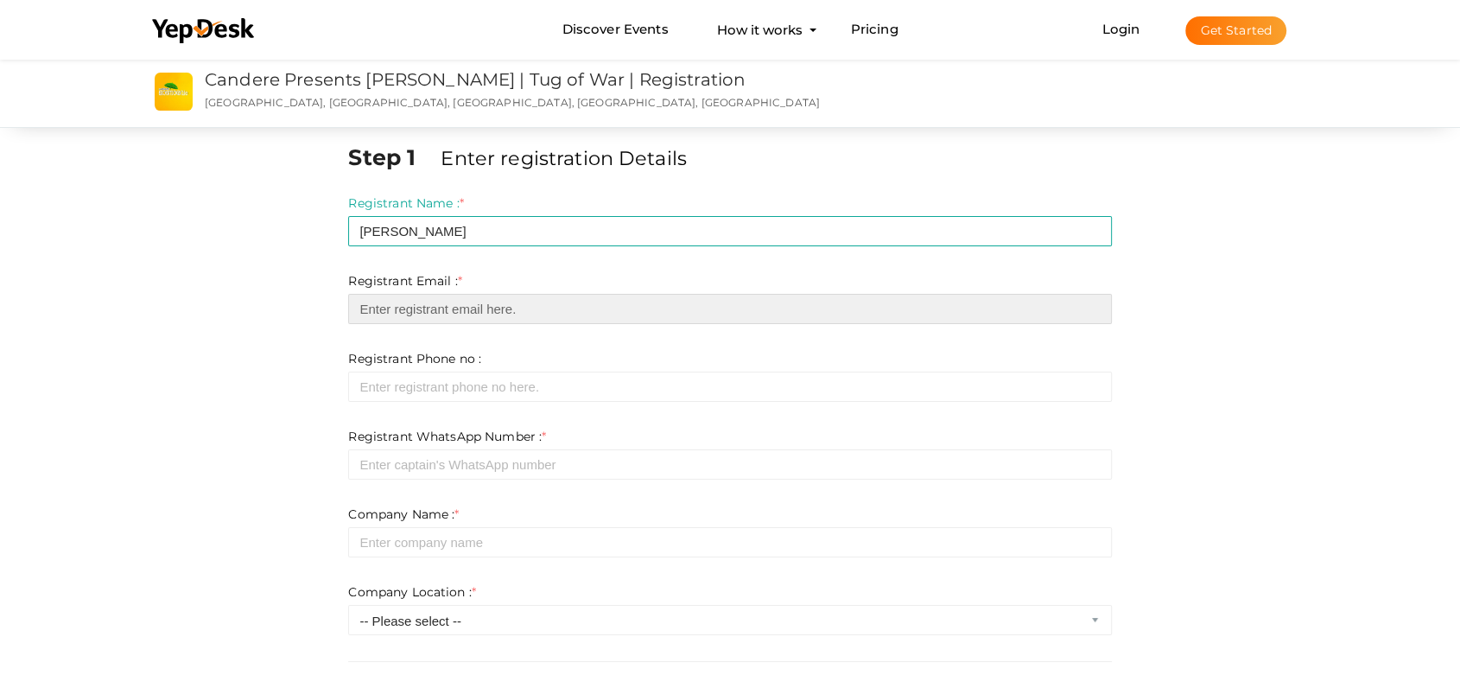
click at [424, 302] on input "email" at bounding box center [729, 309] width 763 height 30
paste input "chaithra.premraj@infogain.com"
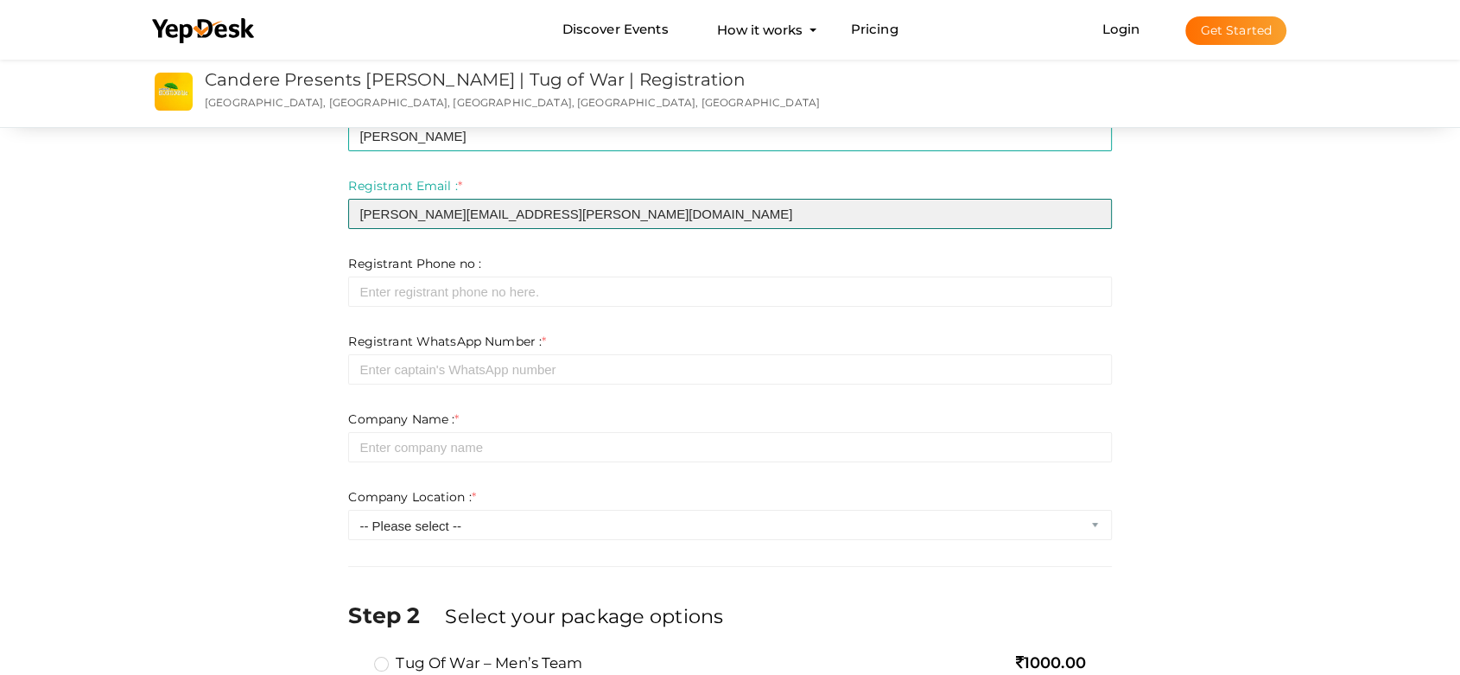
scroll to position [96, 0]
type input "chaithra.premraj@infogain.com"
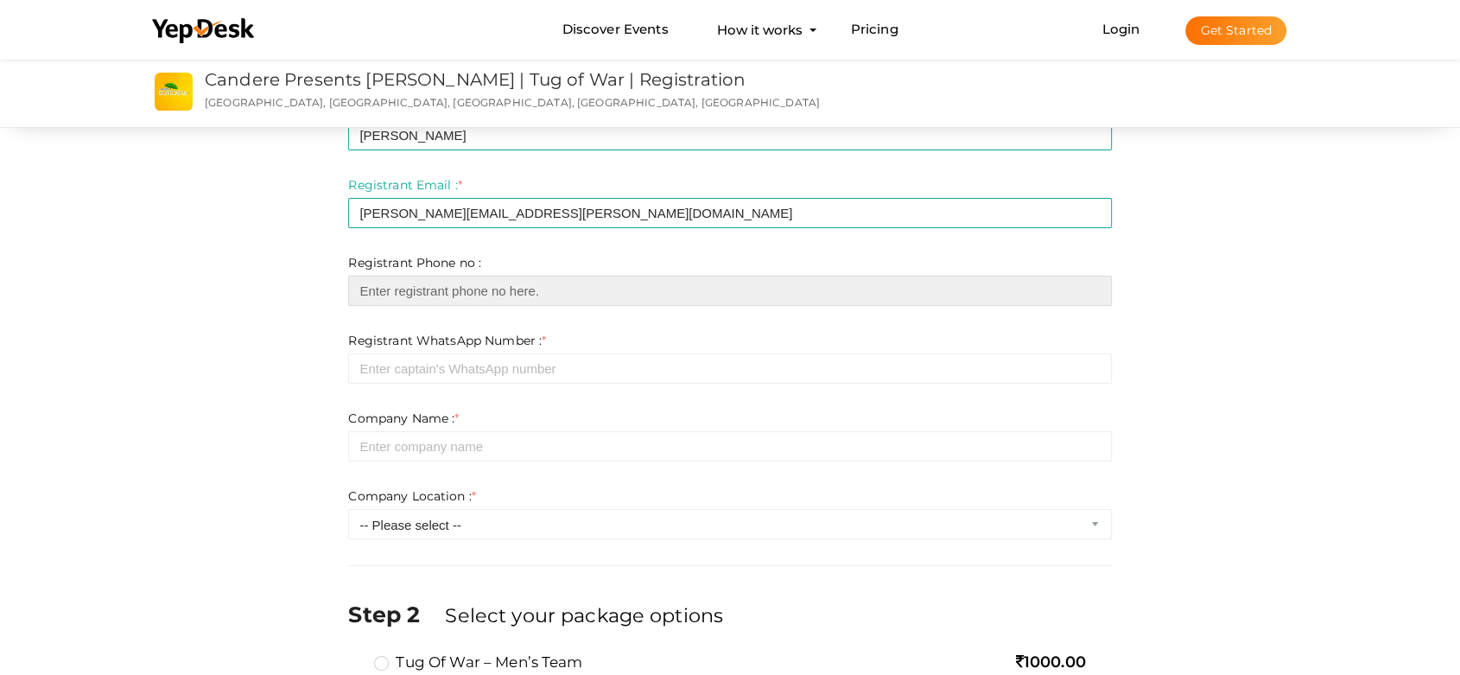
click at [440, 289] on input "number" at bounding box center [729, 291] width 763 height 30
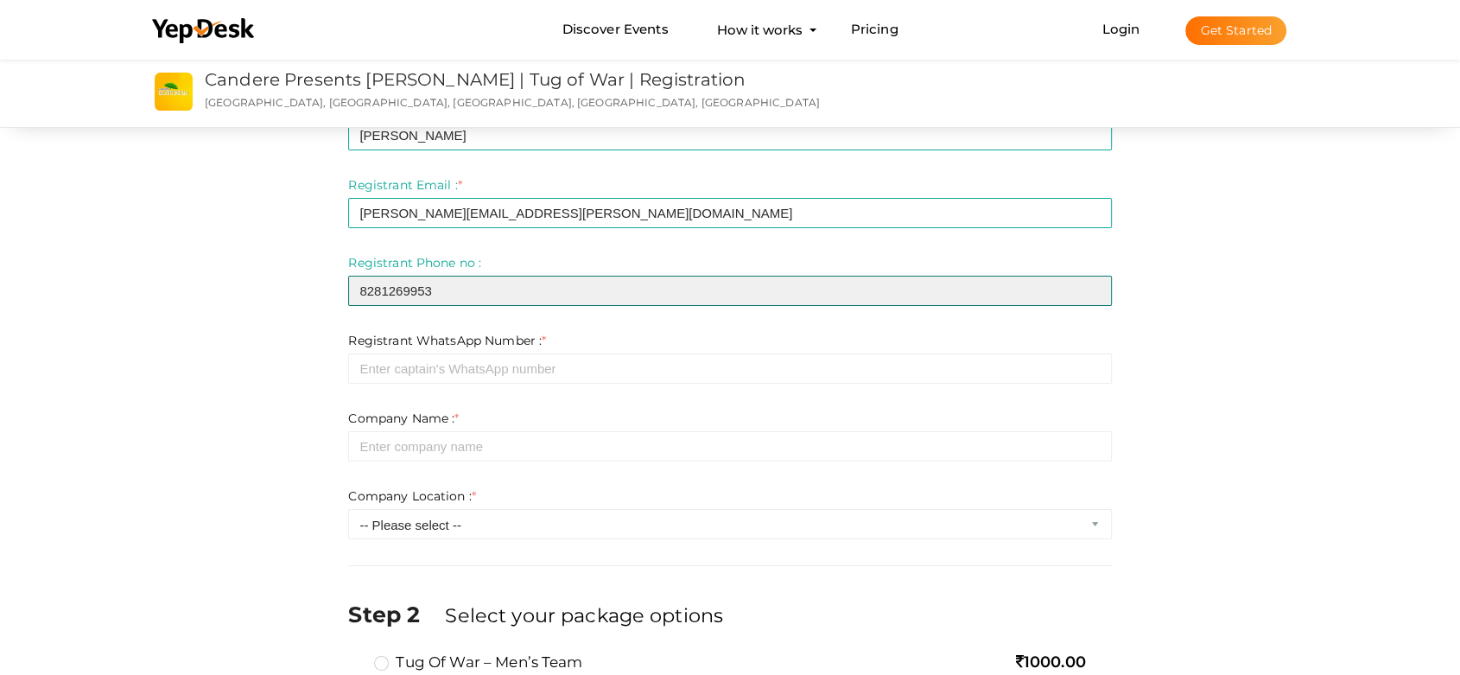
drag, startPoint x: 496, startPoint y: 294, endPoint x: 322, endPoint y: 288, distance: 173.7
click at [322, 288] on div "Step 1 Enter registration Details Registrant Name : * Chaithra Premraj Required…" at bounding box center [729, 651] width 1209 height 1210
type input "8281269953"
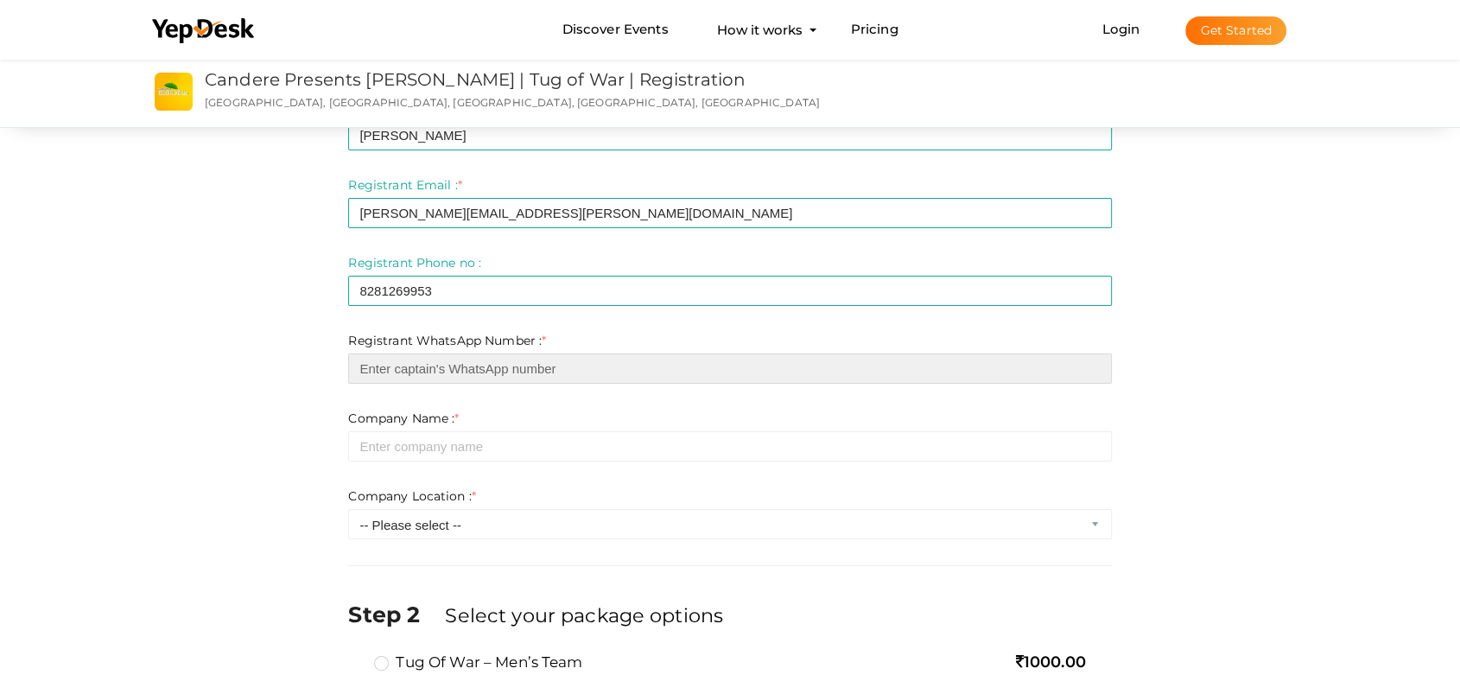
click at [389, 365] on input "number" at bounding box center [729, 368] width 763 height 30
paste input "8281269953"
type input "8281269953"
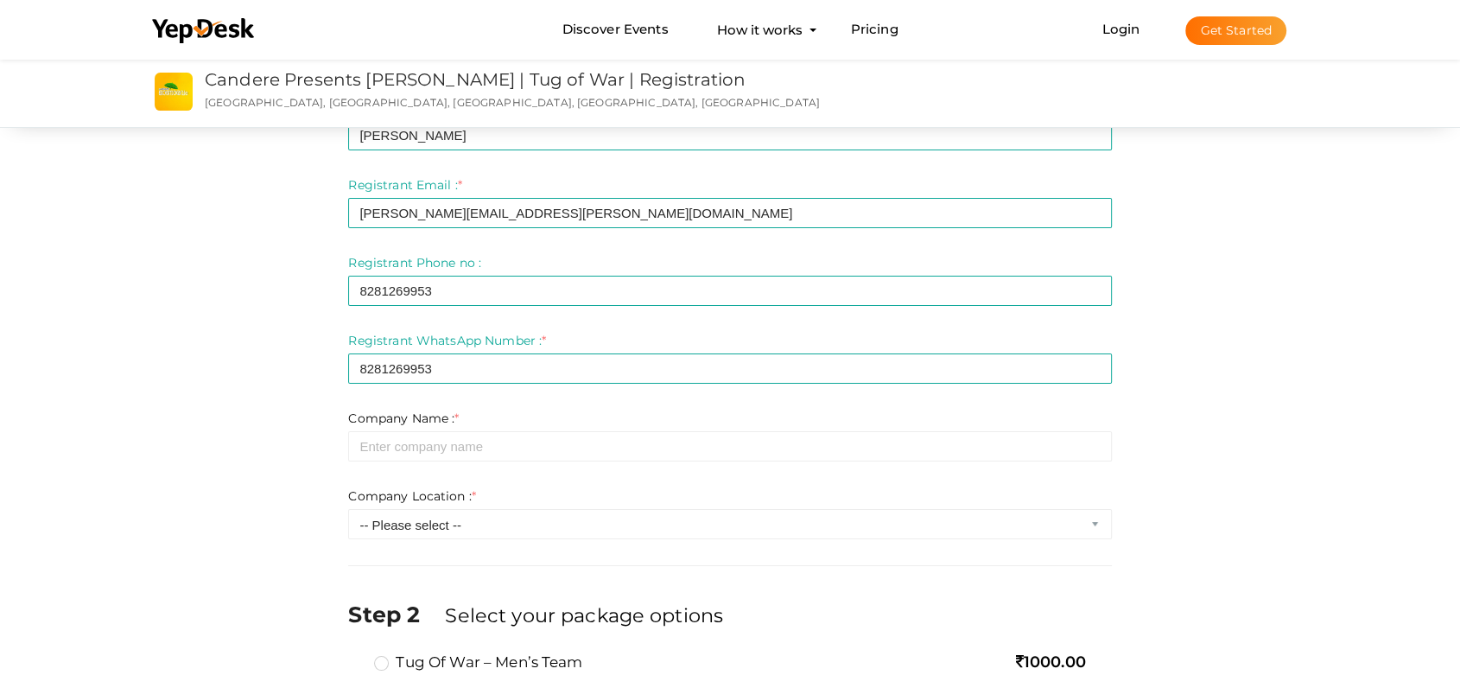
click at [235, 371] on div "Step 1 Enter registration Details Registrant Name : * Chaithra Premraj Required…" at bounding box center [729, 651] width 1209 height 1210
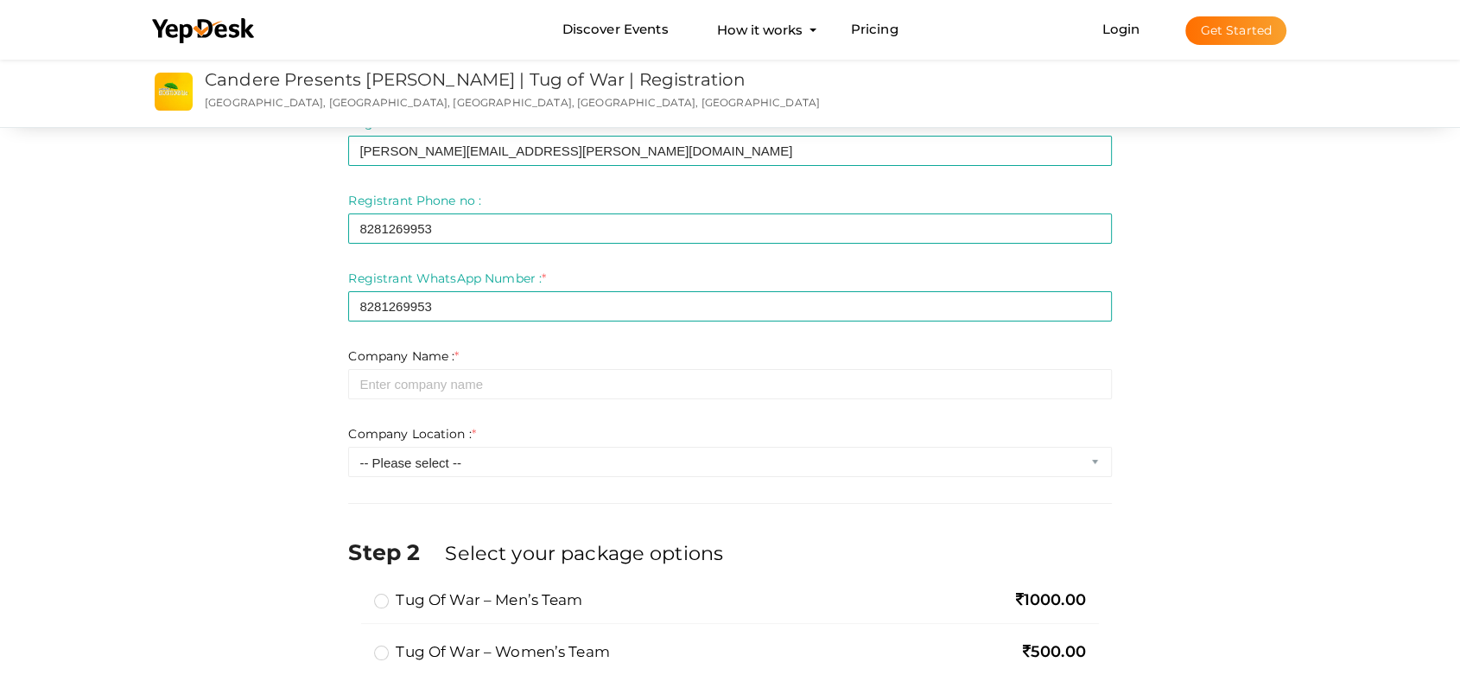
scroll to position [192, 0]
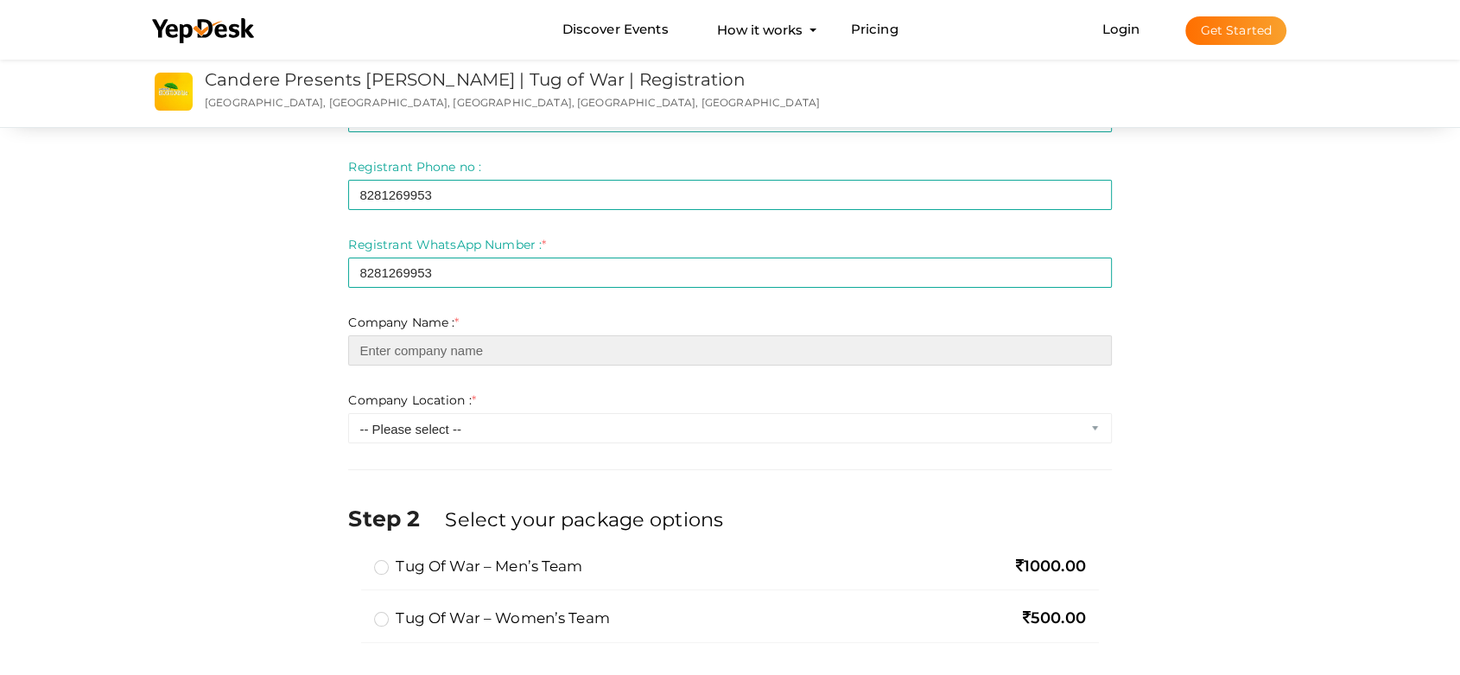
click at [387, 343] on input "text" at bounding box center [729, 350] width 763 height 30
type input "Impaqtive"
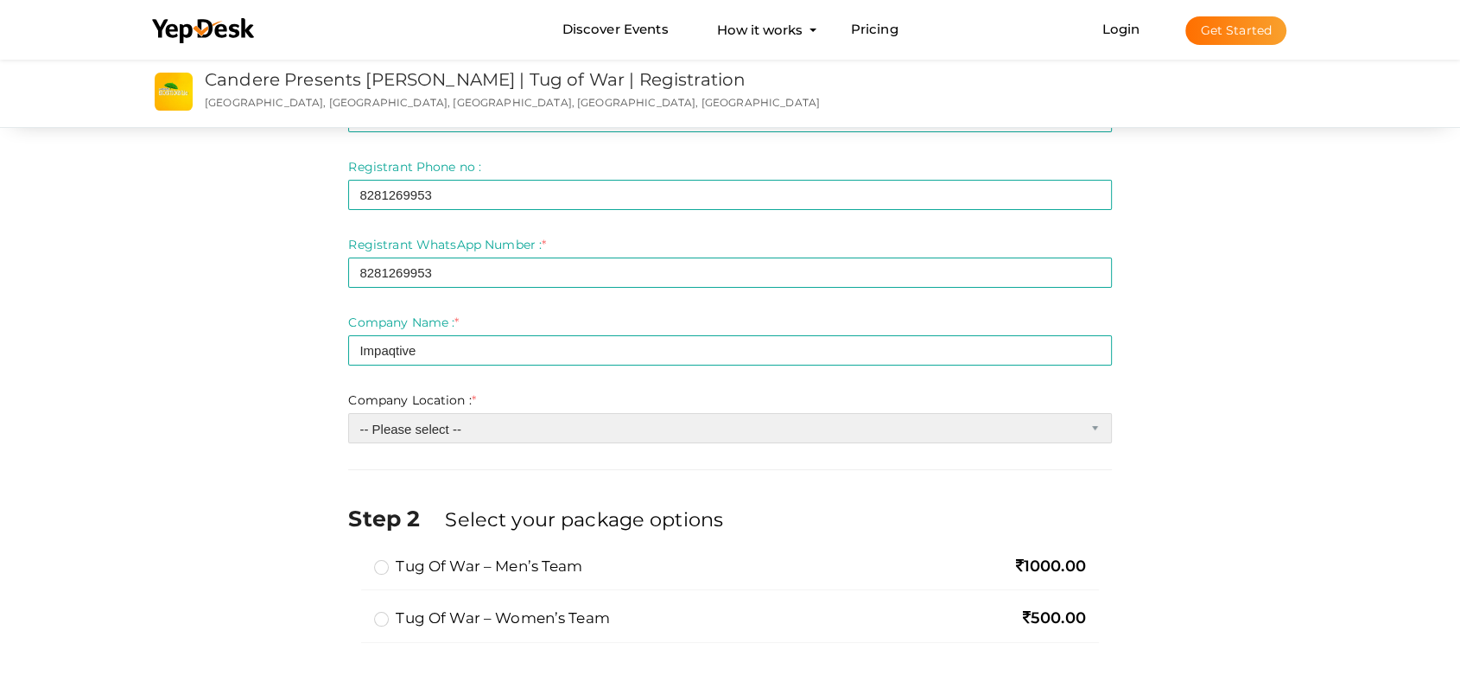
click at [415, 430] on select "-- Please select -- Inside Infopark Phase 1 Inside Infopark Phase 2 [DATE] Info…" at bounding box center [729, 428] width 763 height 30
select select "3"
click at [348, 413] on select "-- Please select -- Inside Infopark Phase 1 Inside Infopark Phase 2 [DATE] Info…" at bounding box center [729, 428] width 763 height 30
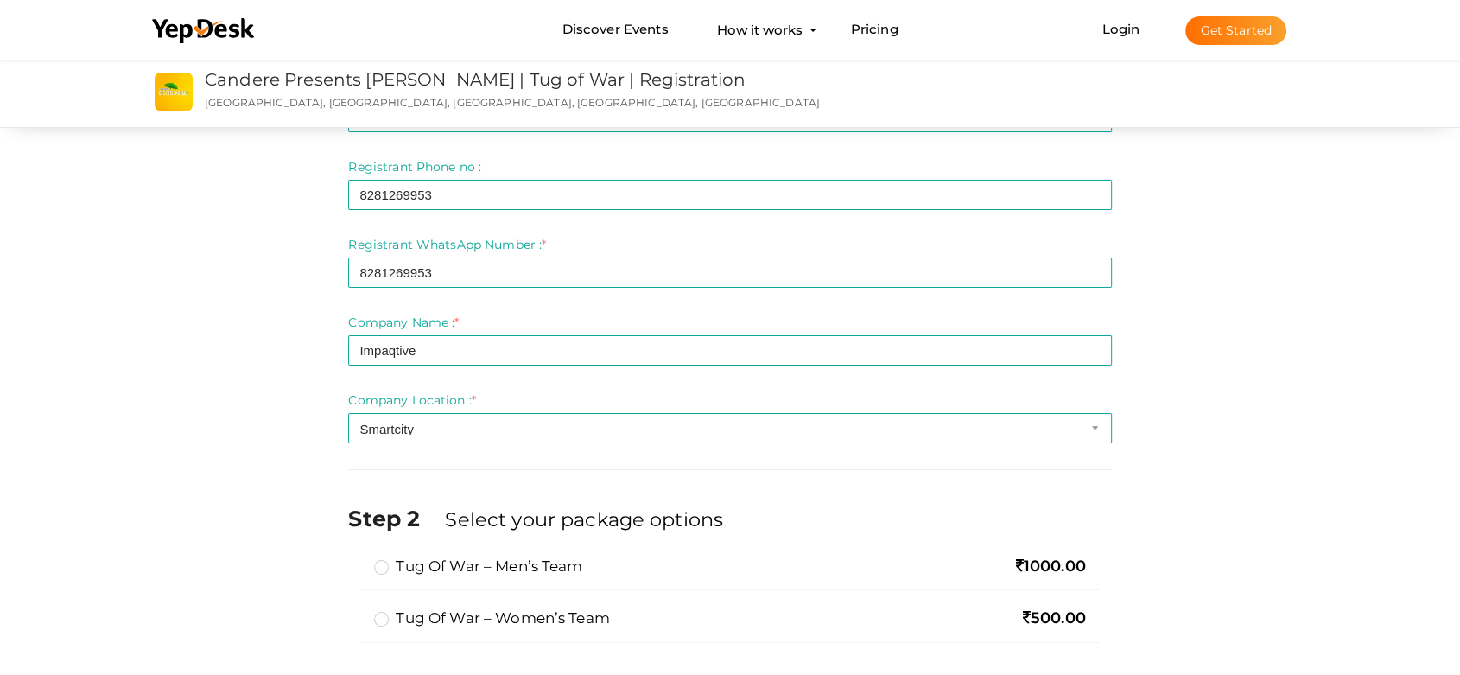
click at [301, 516] on div "Step 1 Enter registration Details Registrant Name : * Chaithra Premraj Required…" at bounding box center [729, 548] width 1209 height 1196
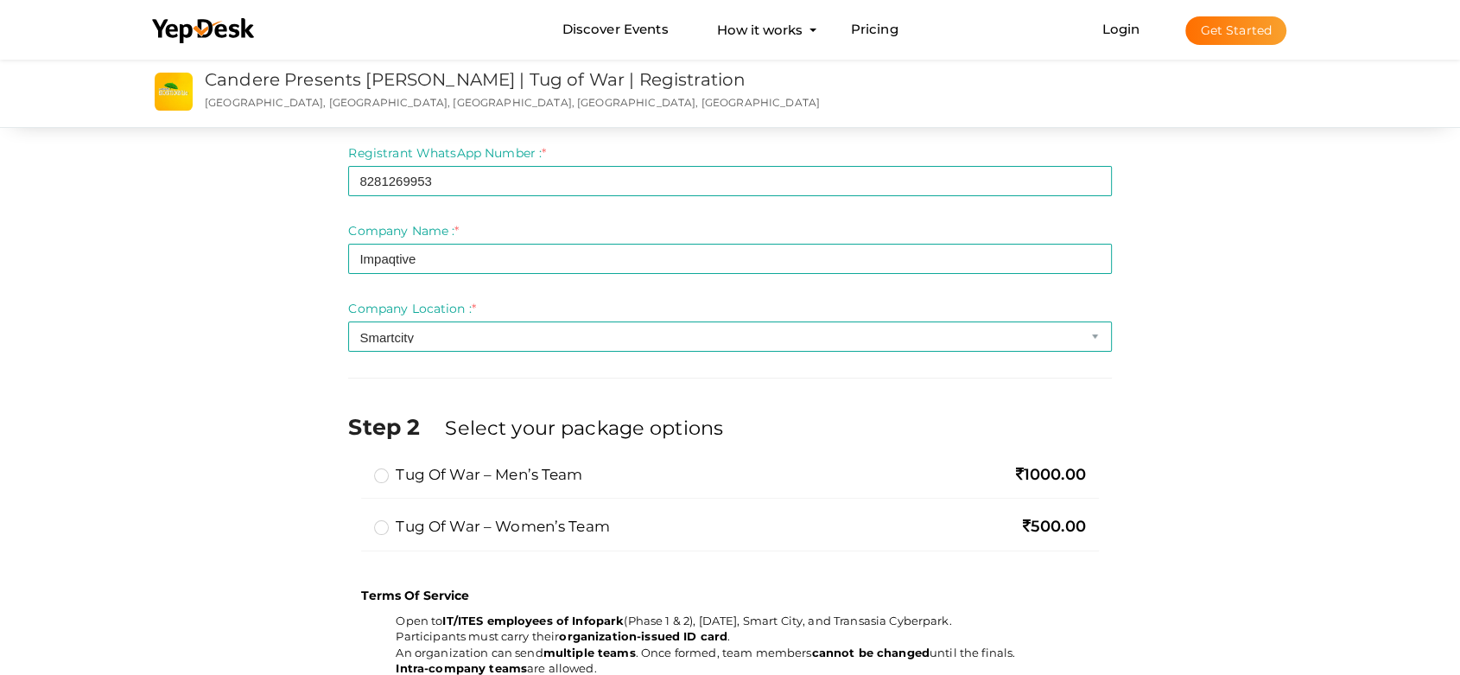
scroll to position [288, 0]
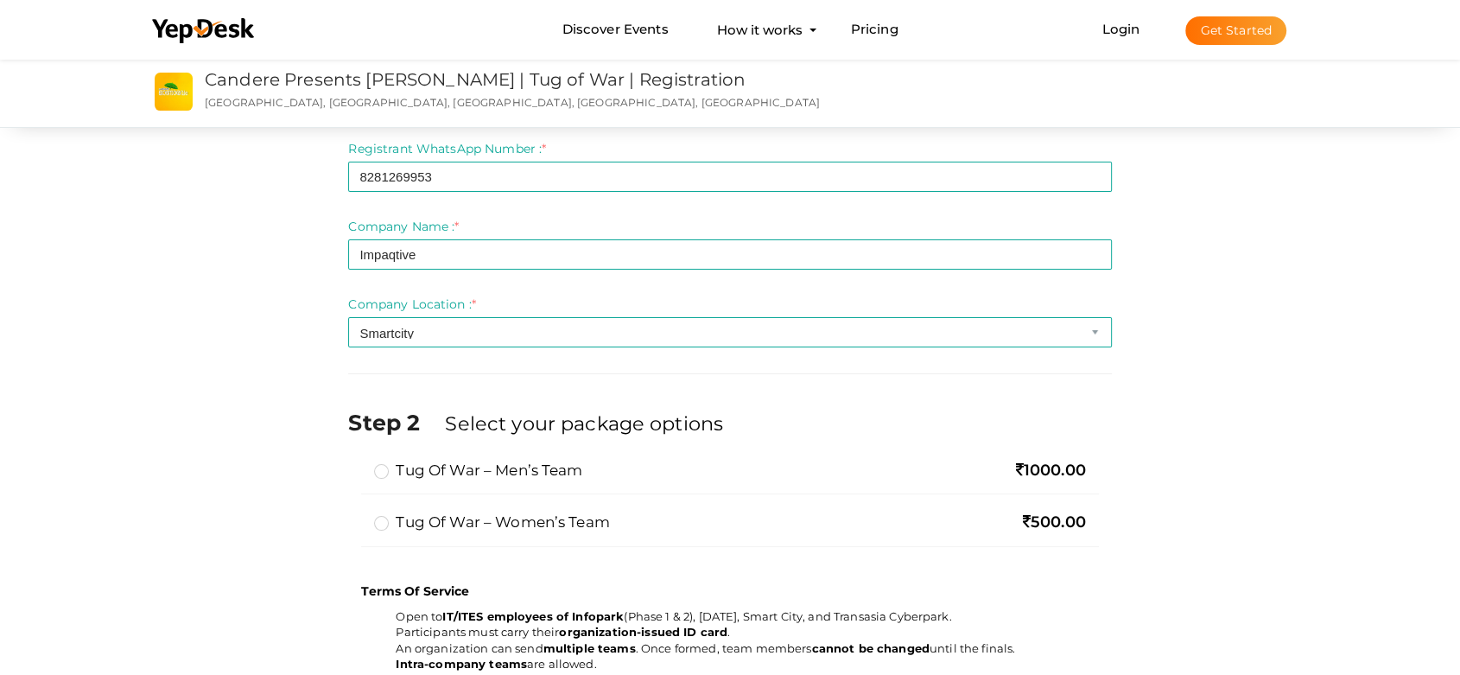
click at [383, 522] on label "Tug of War – Women’s Team" at bounding box center [492, 521] width 236 height 21
click at [357, 515] on input "Tug of War – Women’s Team" at bounding box center [357, 515] width 0 height 0
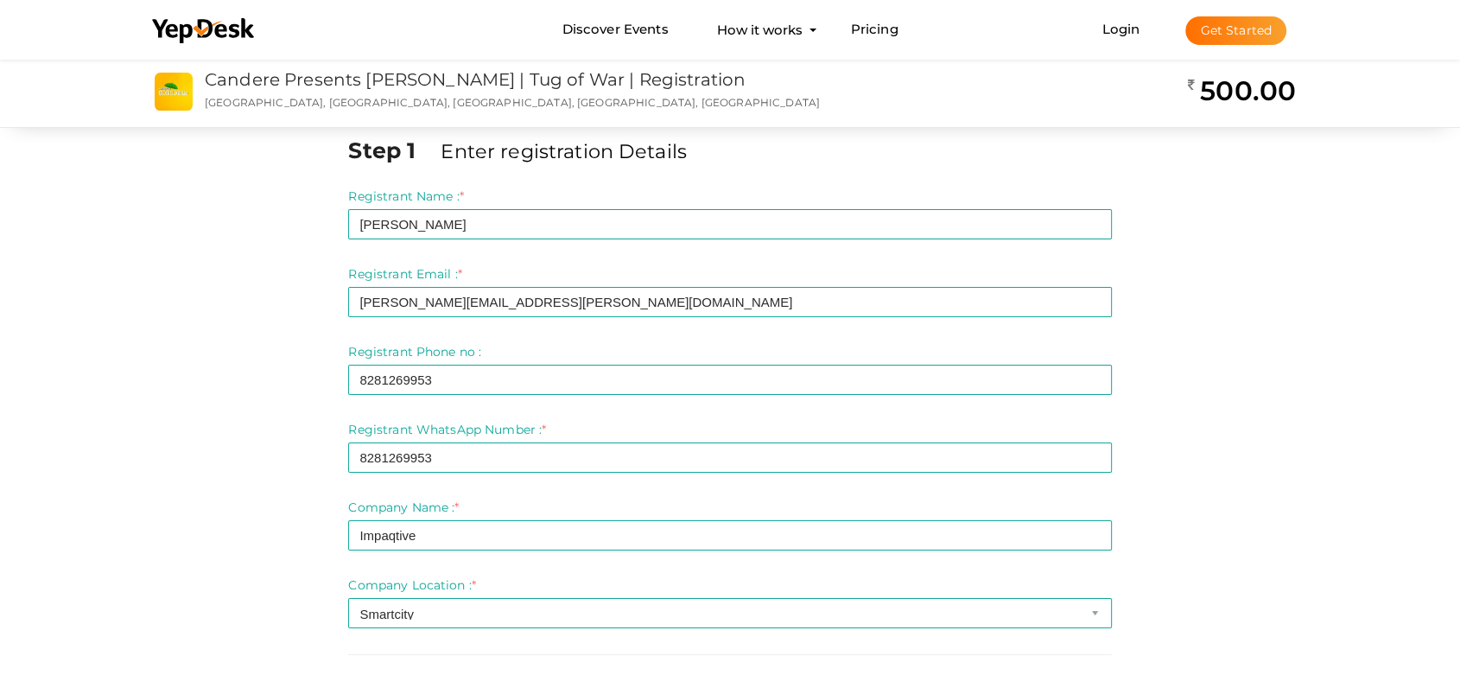
scroll to position [0, 0]
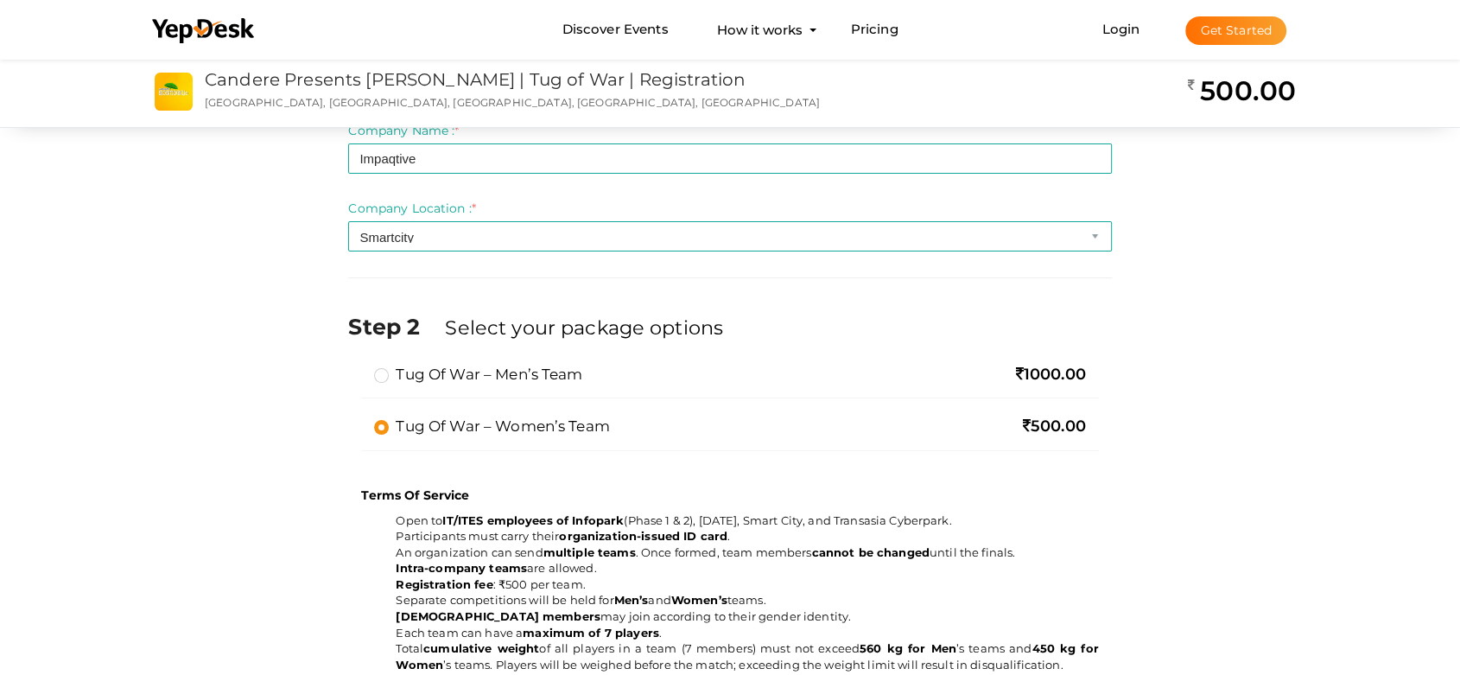
scroll to position [864, 0]
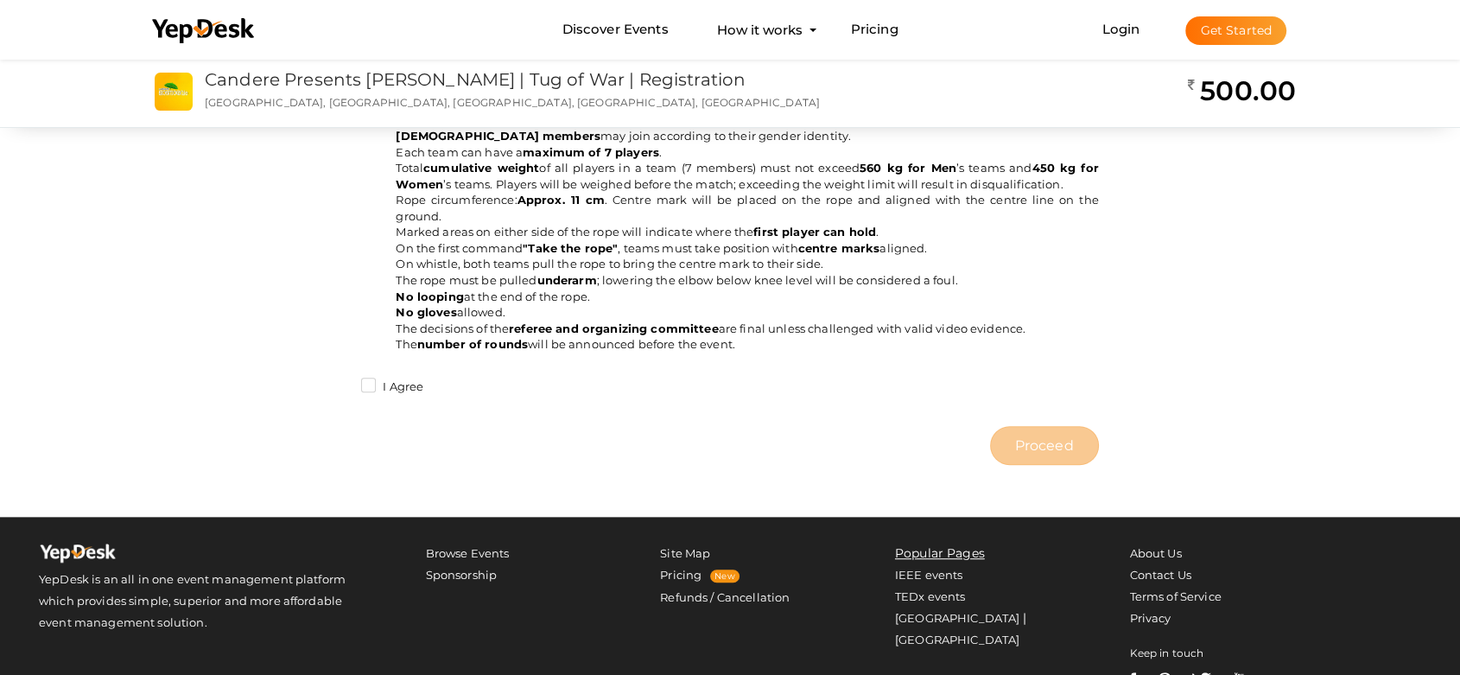
click at [366, 381] on label "I Agree" at bounding box center [392, 386] width 62 height 17
click at [344, 382] on input "I Agree" at bounding box center [344, 382] width 0 height 0
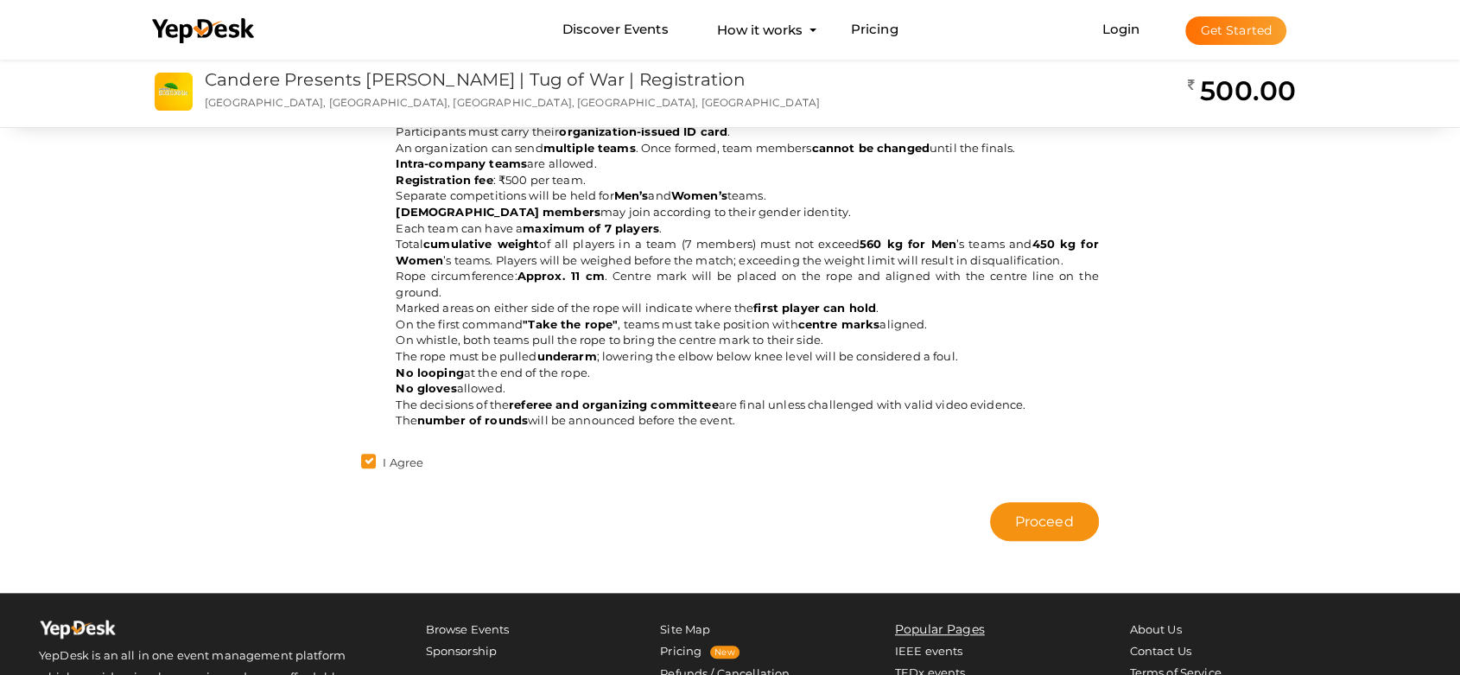
scroll to position [671, 0]
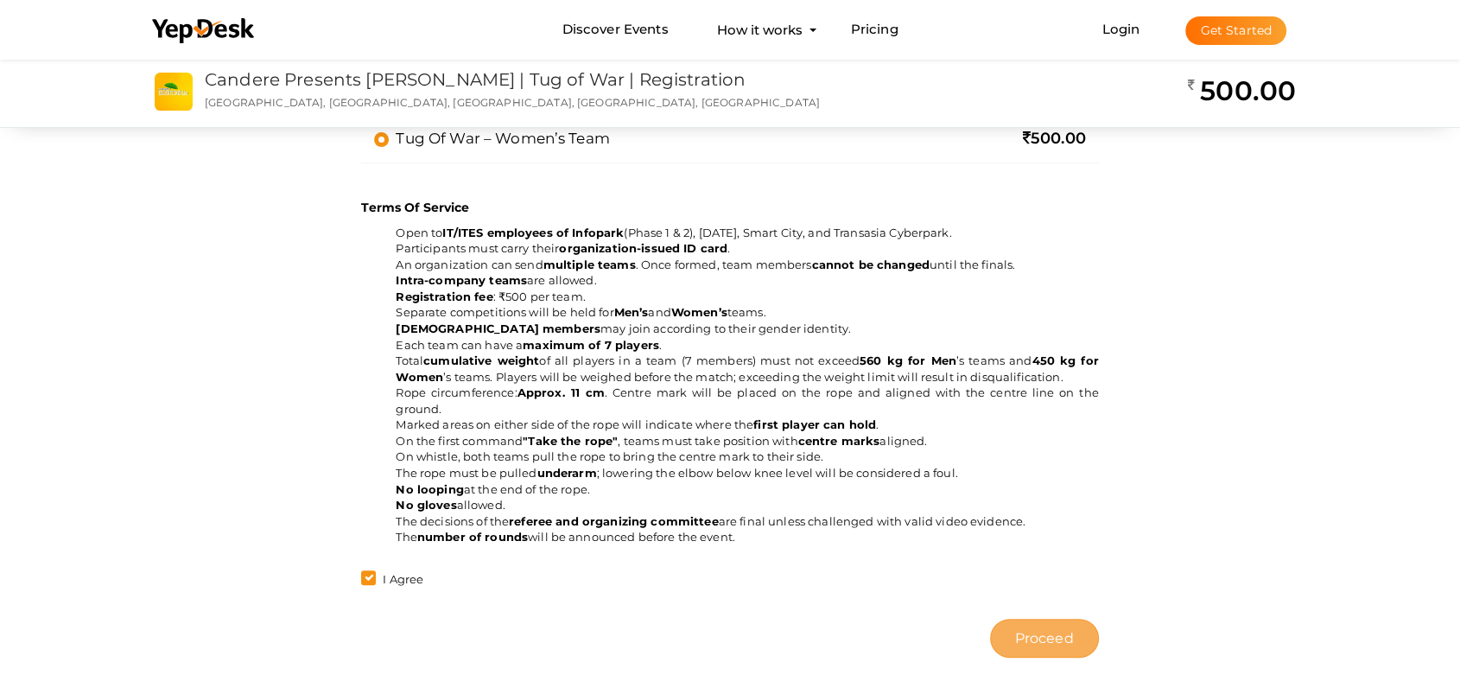
click at [1050, 606] on span "Proceed" at bounding box center [1044, 638] width 59 height 20
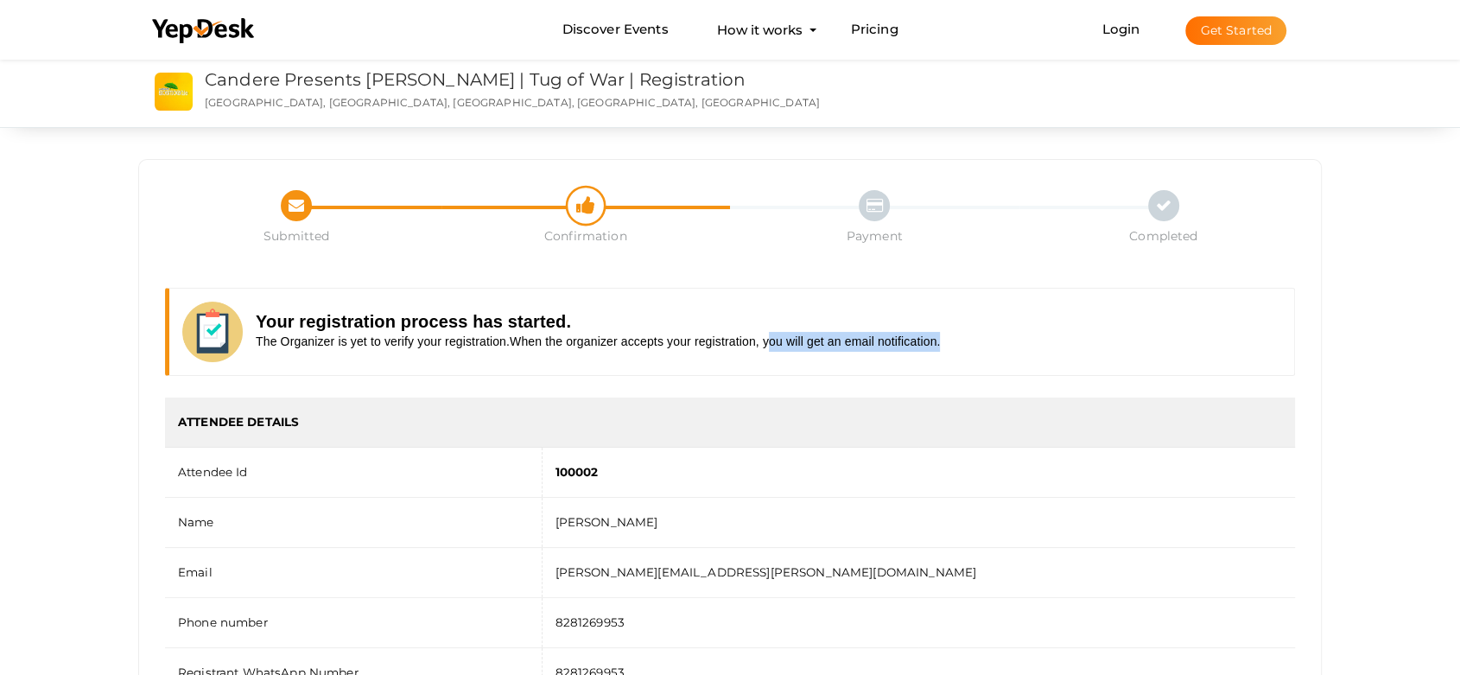
drag, startPoint x: 764, startPoint y: 339, endPoint x: 966, endPoint y: 337, distance: 202.1
click at [966, 337] on div "Your registration process has started. The Organizer is yet to verify your regi…" at bounding box center [730, 332] width 1130 height 88
click at [986, 342] on div "Your registration process has started. The Organizer is yet to verify your regi…" at bounding box center [730, 332] width 1130 height 88
drag, startPoint x: 507, startPoint y: 334, endPoint x: 764, endPoint y: 339, distance: 256.6
click at [764, 339] on span "The Organizer is yet to verify your registration.When the organizer accepts you…" at bounding box center [598, 341] width 684 height 14
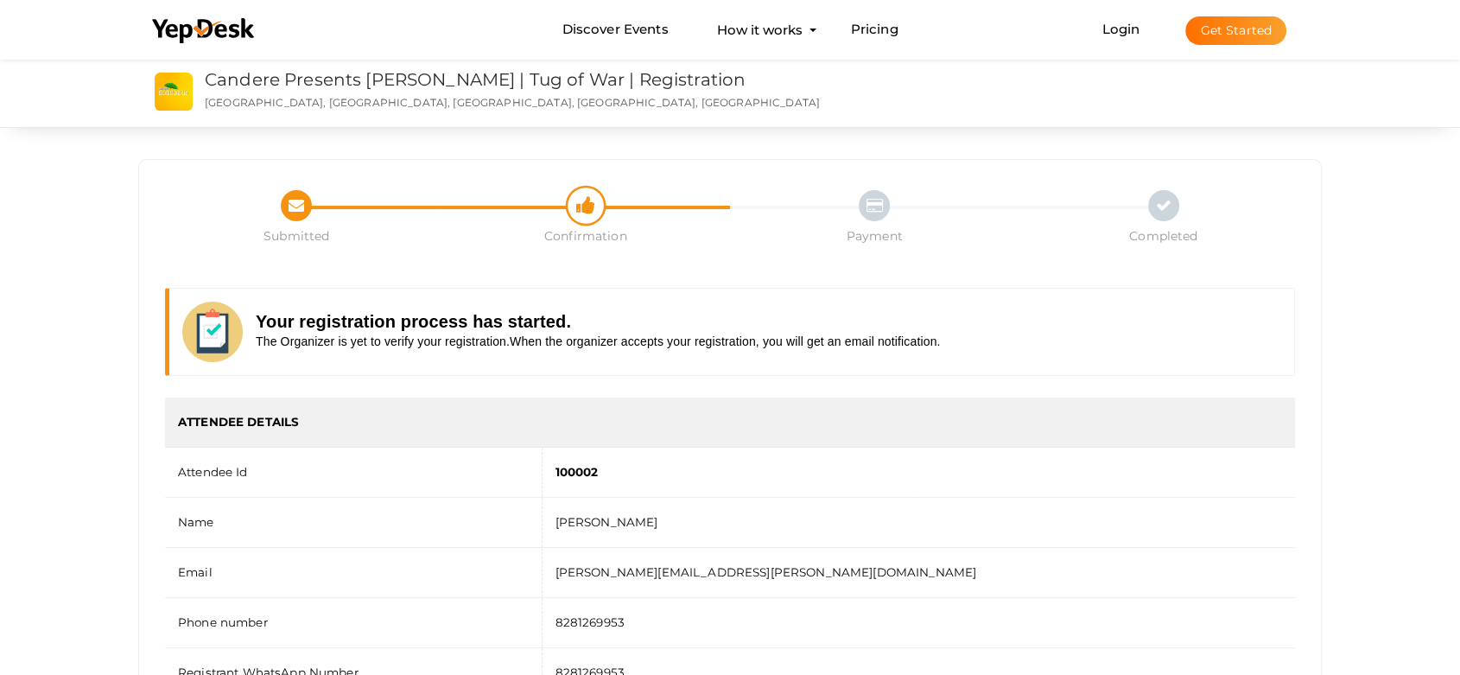
click at [968, 339] on div "Your registration process has started. The Organizer is yet to verify your regi…" at bounding box center [730, 332] width 1130 height 88
click at [986, 326] on div "Your registration process has started. The Organizer is yet to verify your regi…" at bounding box center [730, 332] width 1130 height 88
